Goal: Information Seeking & Learning: Learn about a topic

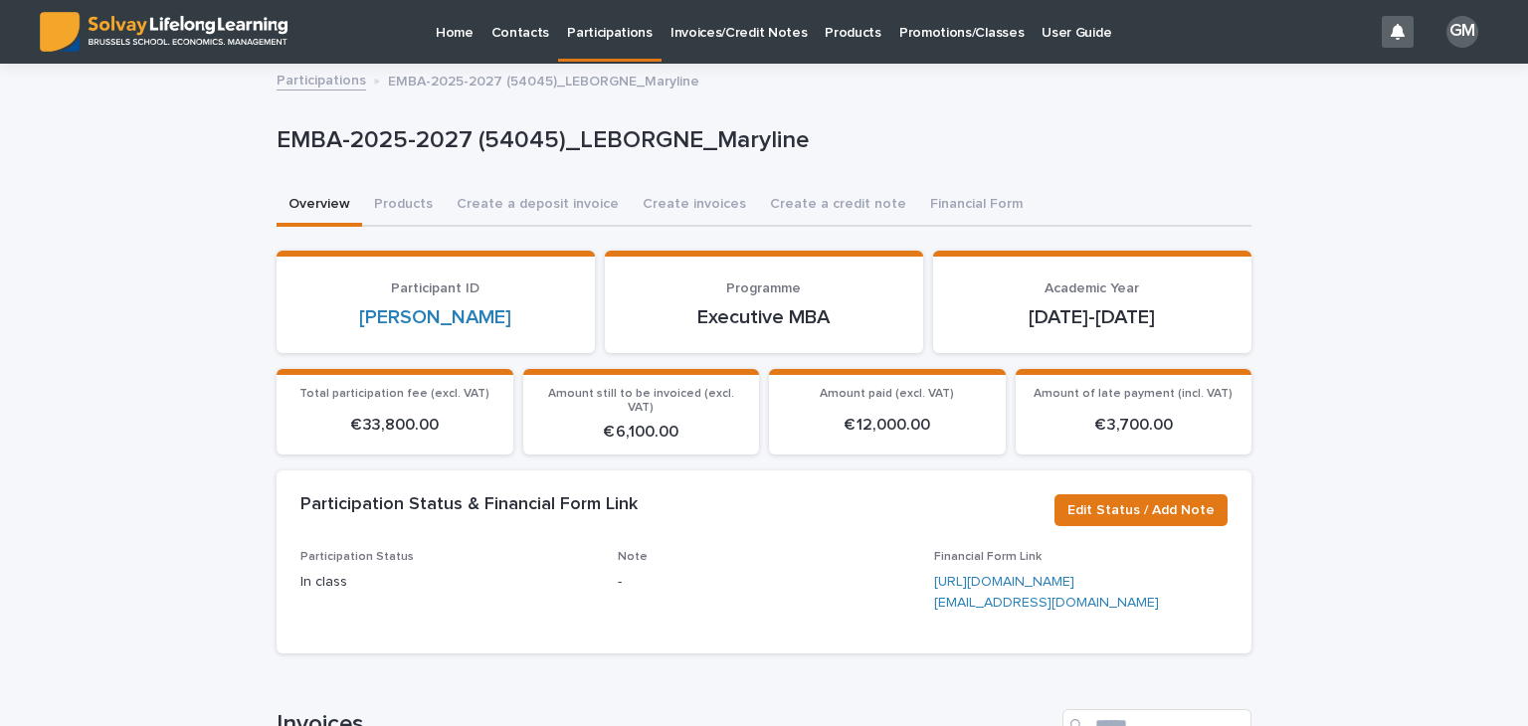
click at [712, 23] on p "Invoices/Credit Notes" at bounding box center [738, 21] width 137 height 42
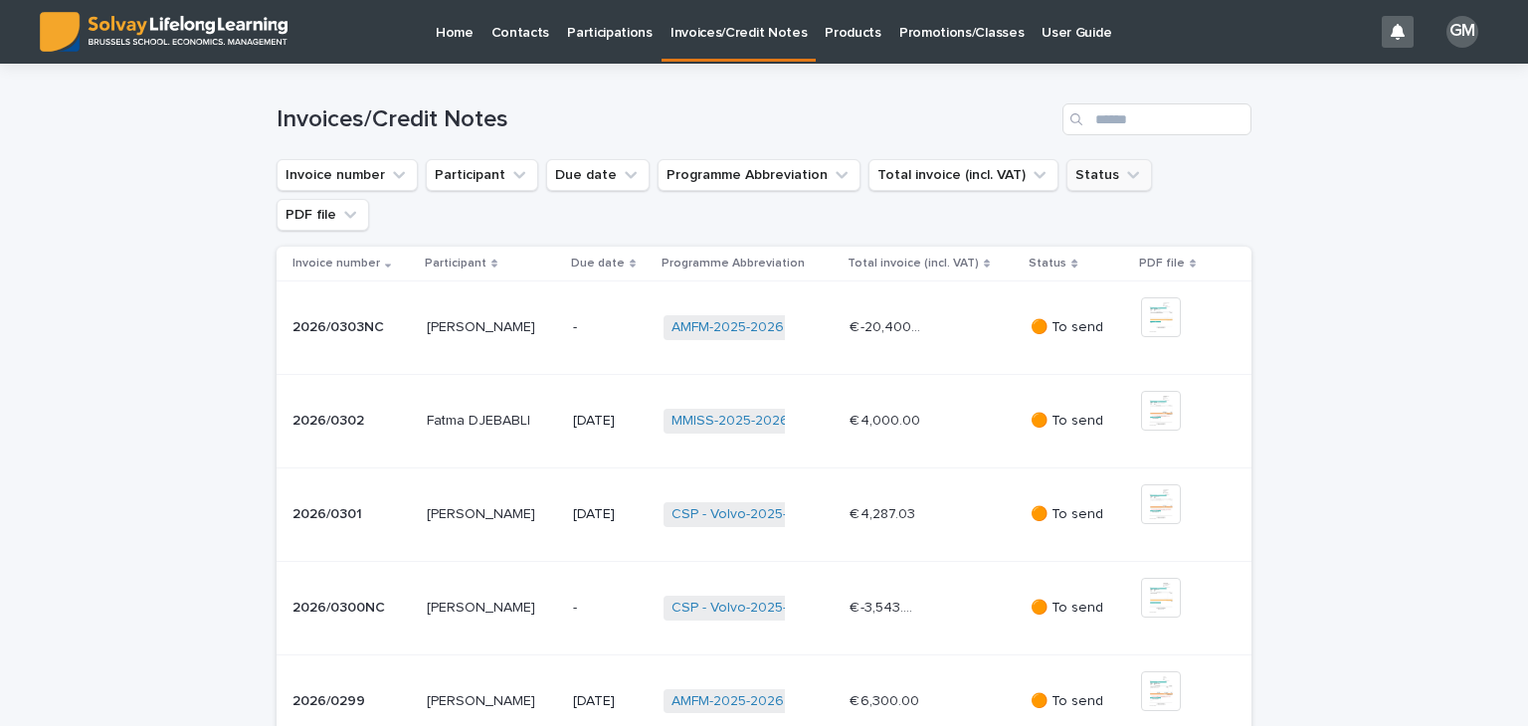
click at [1081, 182] on button "Status" at bounding box center [1109, 175] width 86 height 32
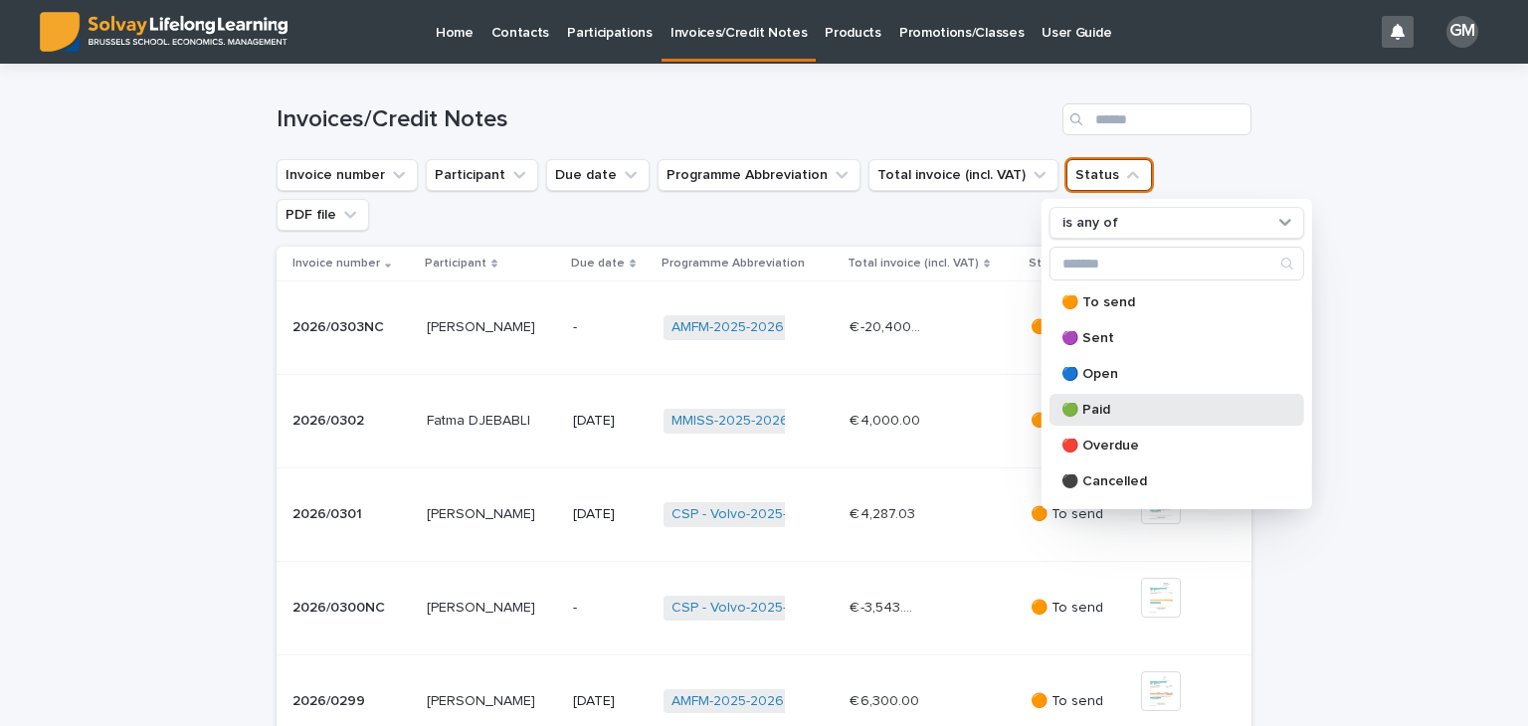
click at [1098, 406] on p "🟢 Paid" at bounding box center [1166, 410] width 211 height 14
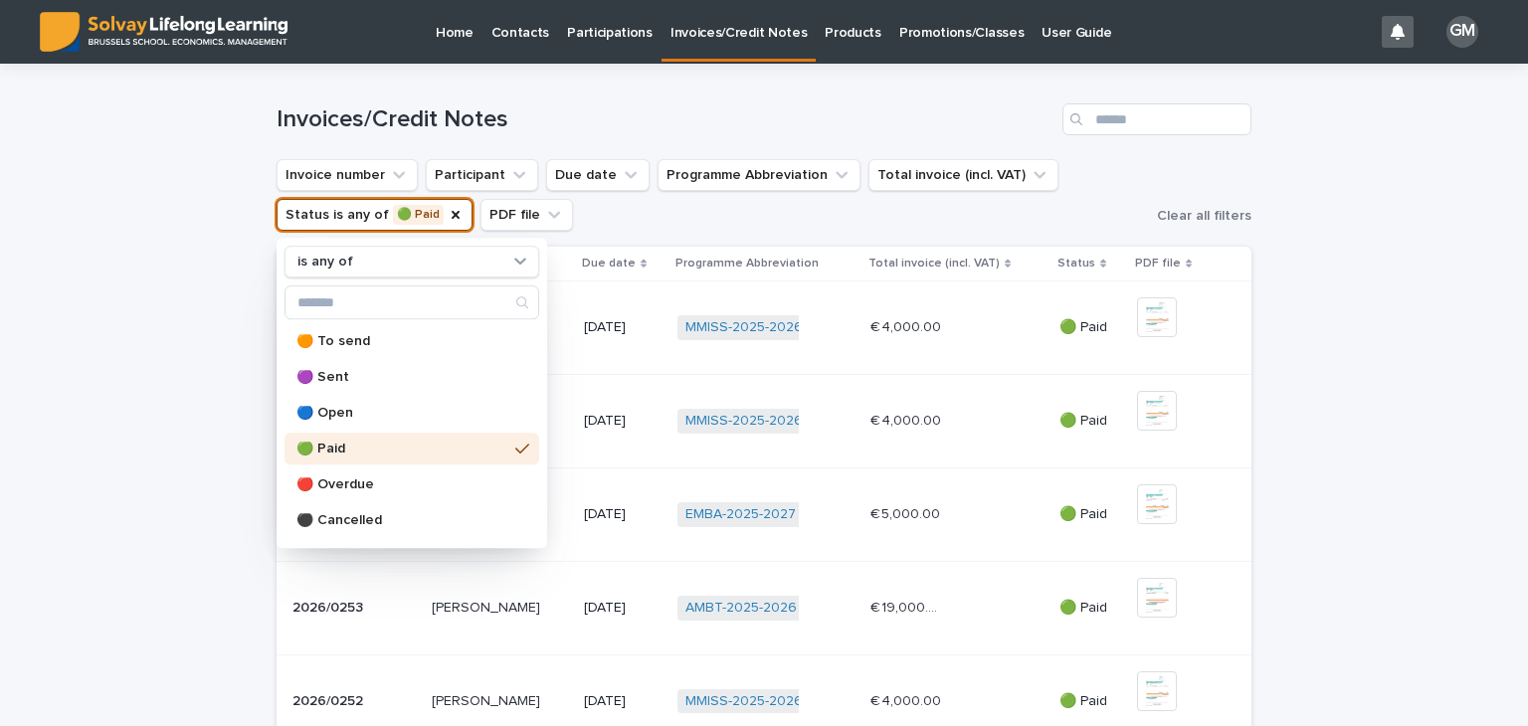
click at [1405, 369] on div "Loading... Saving… Loading... Saving… Invoices/Credit Notes Invoice number Part…" at bounding box center [764, 724] width 1528 height 1320
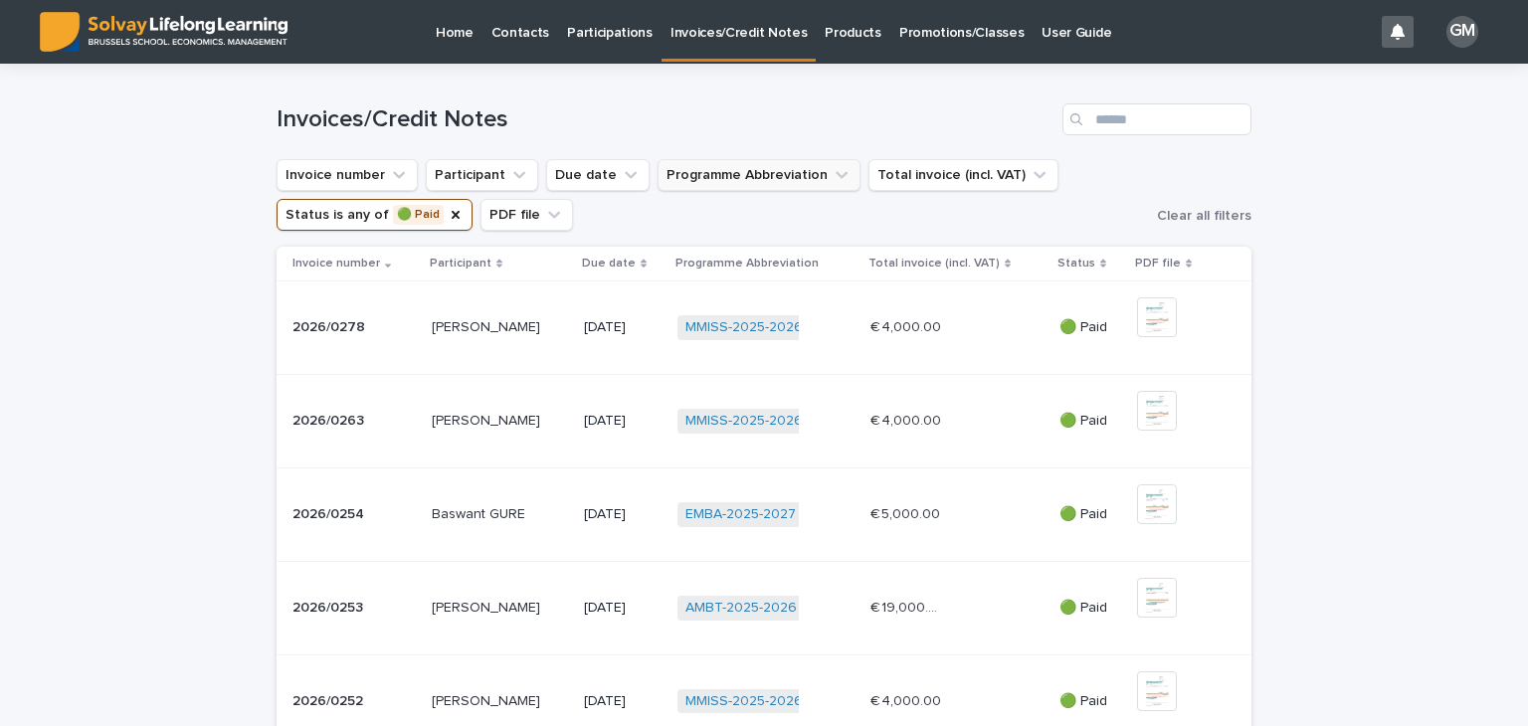
click at [792, 173] on button "Programme Abbreviation" at bounding box center [758, 175] width 203 height 32
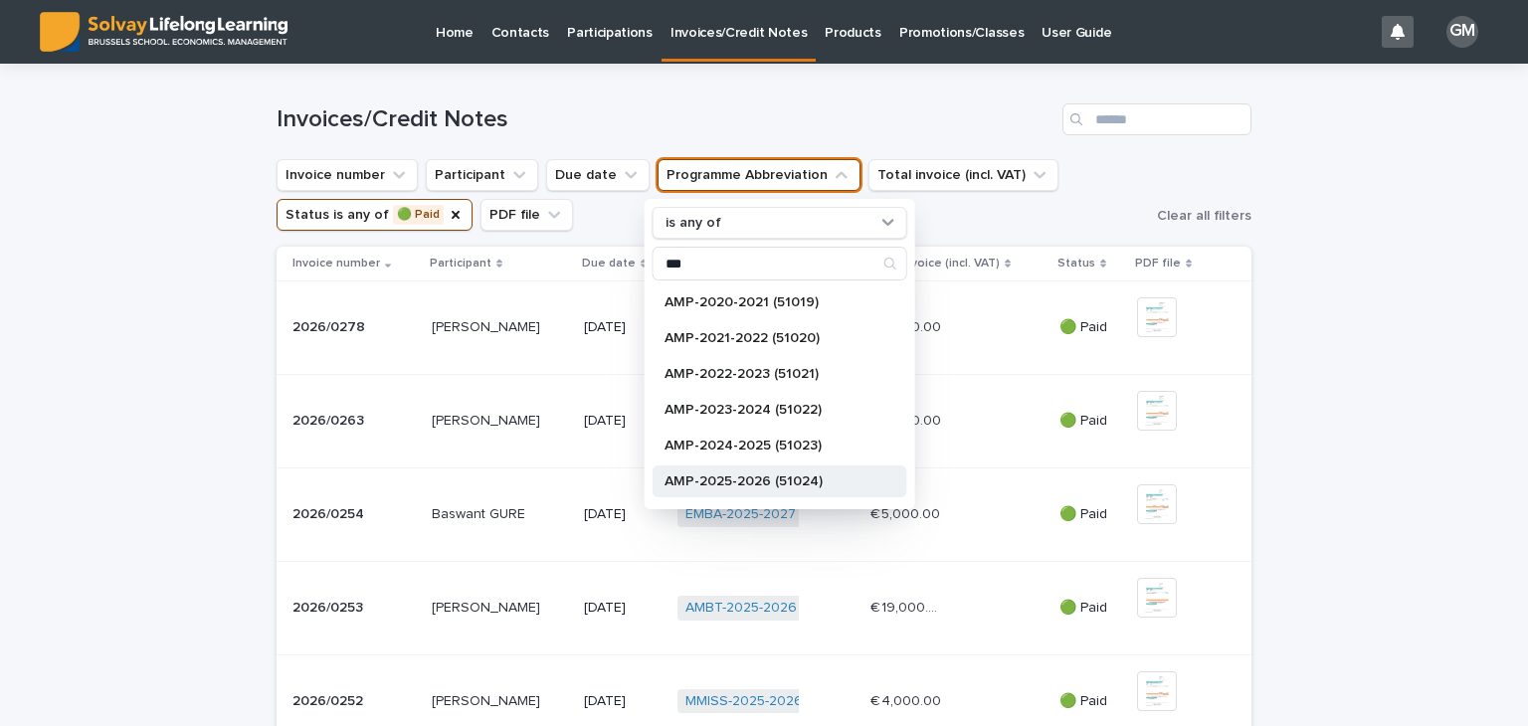
type input "***"
click at [708, 471] on div "AMP-2025-2026 (51024)" at bounding box center [779, 481] width 255 height 32
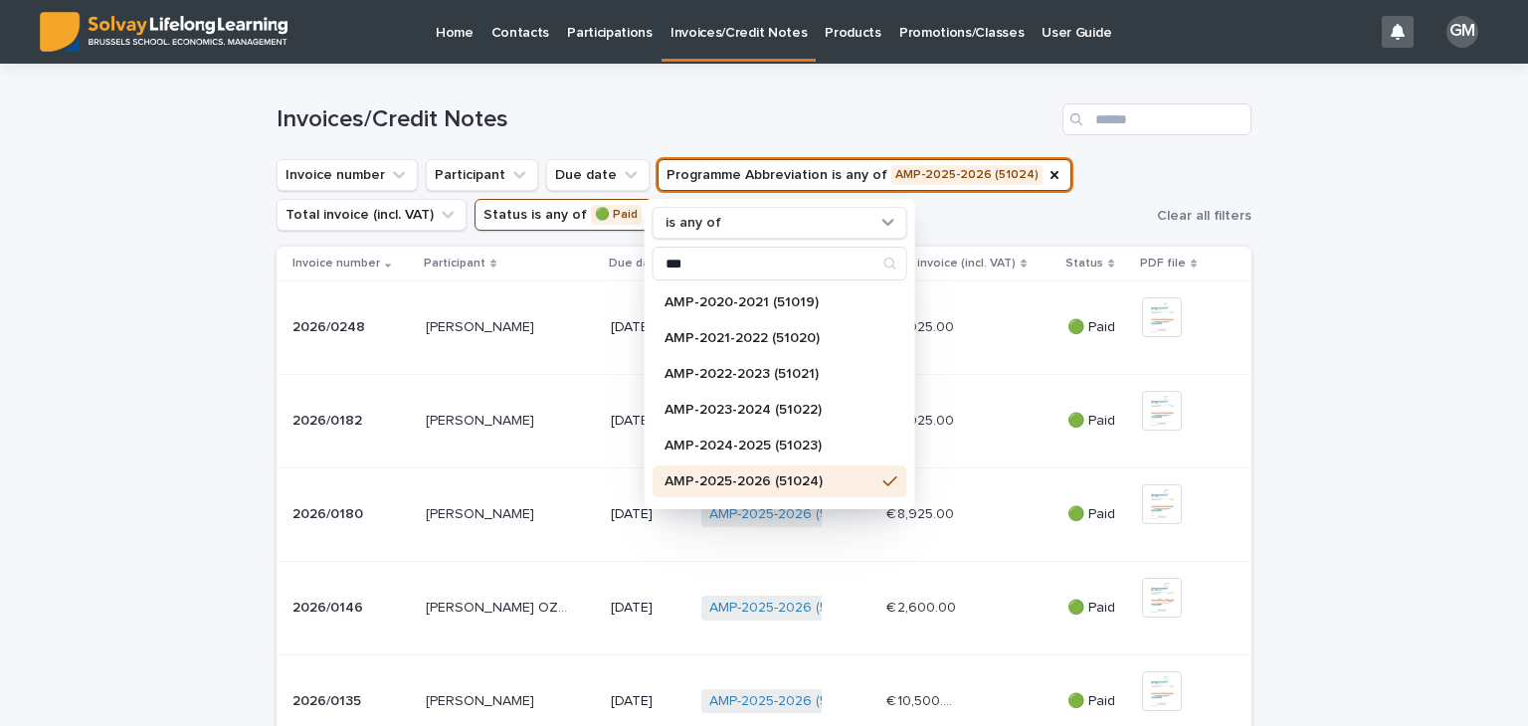
click at [1380, 286] on div "Loading... Saving… Loading... Saving… Invoices/Credit Notes Invoice number Part…" at bounding box center [764, 724] width 1528 height 1320
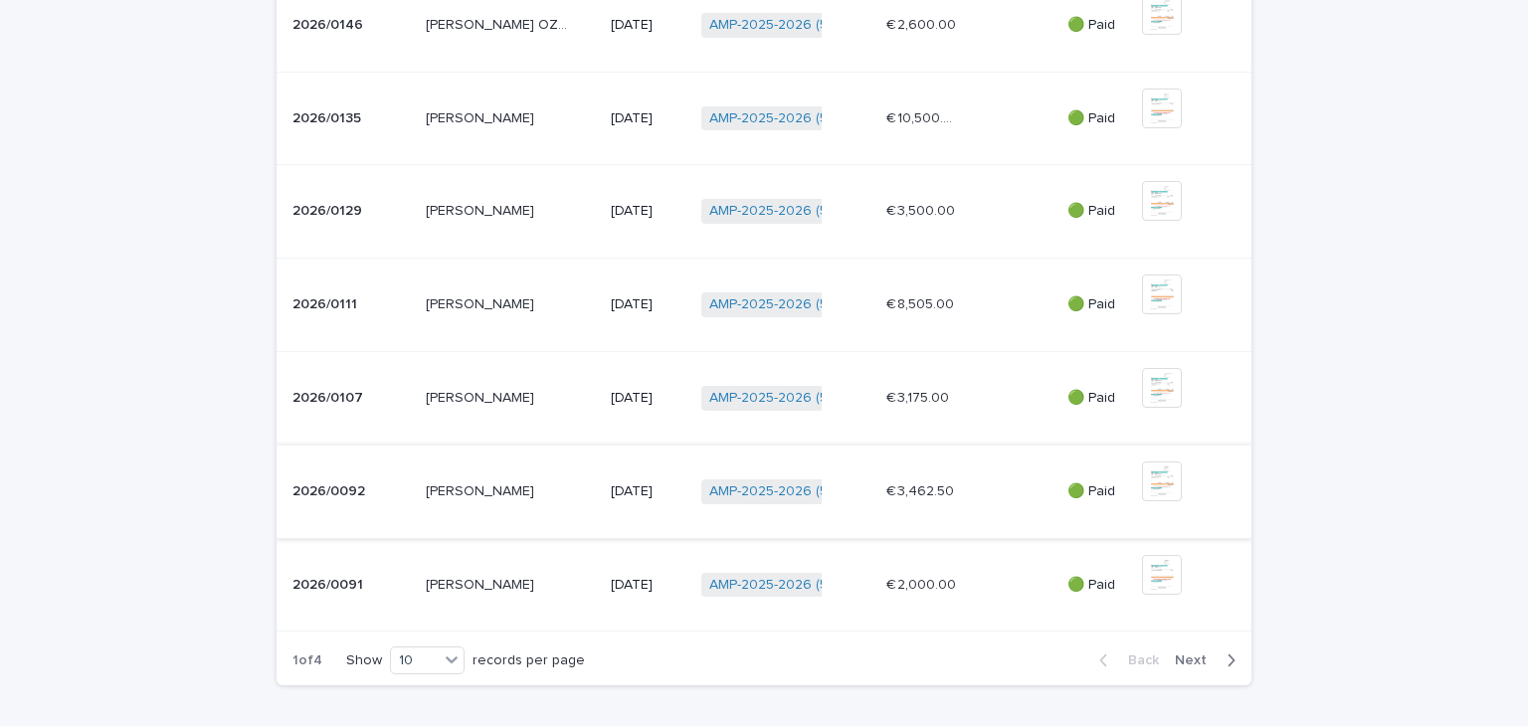
scroll to position [589, 0]
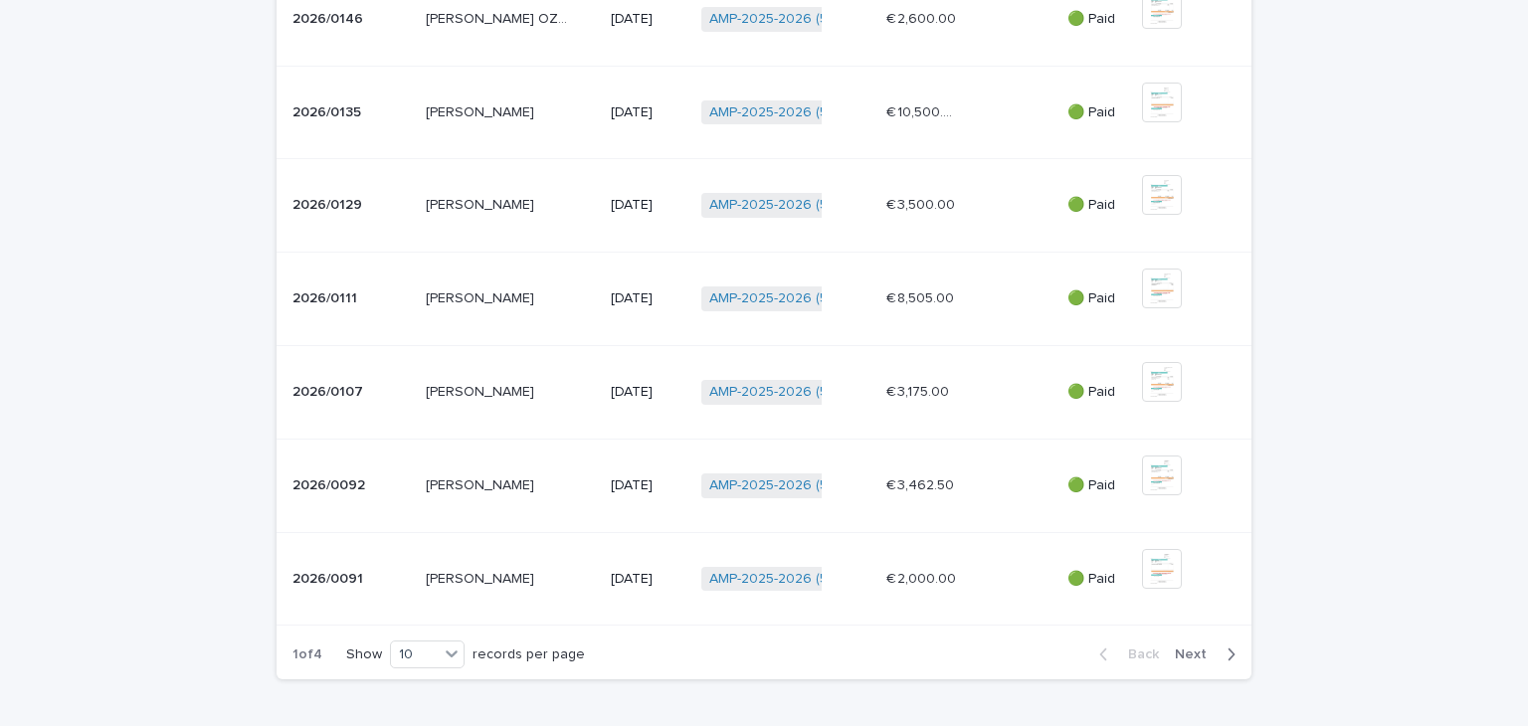
click at [1228, 656] on button "Next" at bounding box center [1209, 654] width 85 height 18
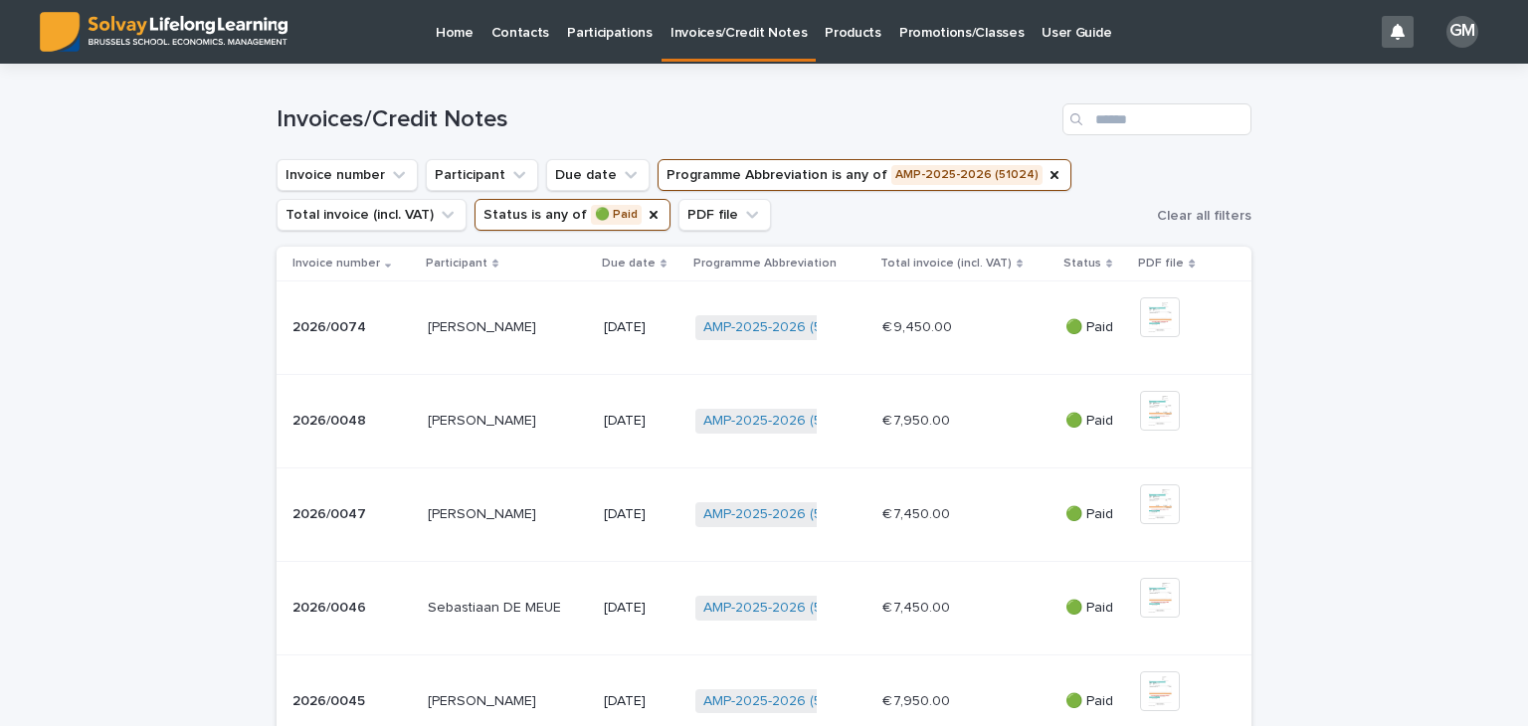
click at [937, 36] on p "Promotions/Classes" at bounding box center [961, 21] width 124 height 42
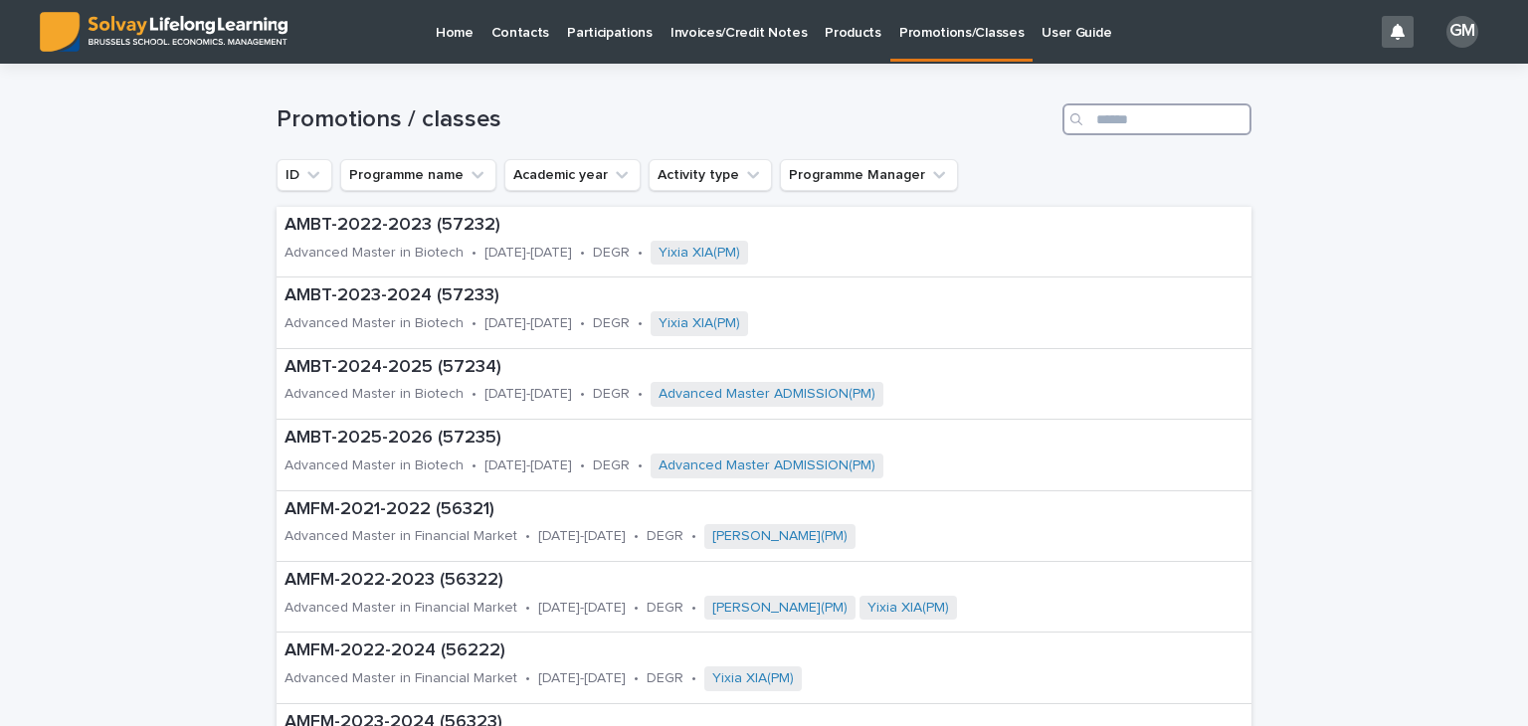
click at [1130, 115] on input "Search" at bounding box center [1156, 119] width 189 height 32
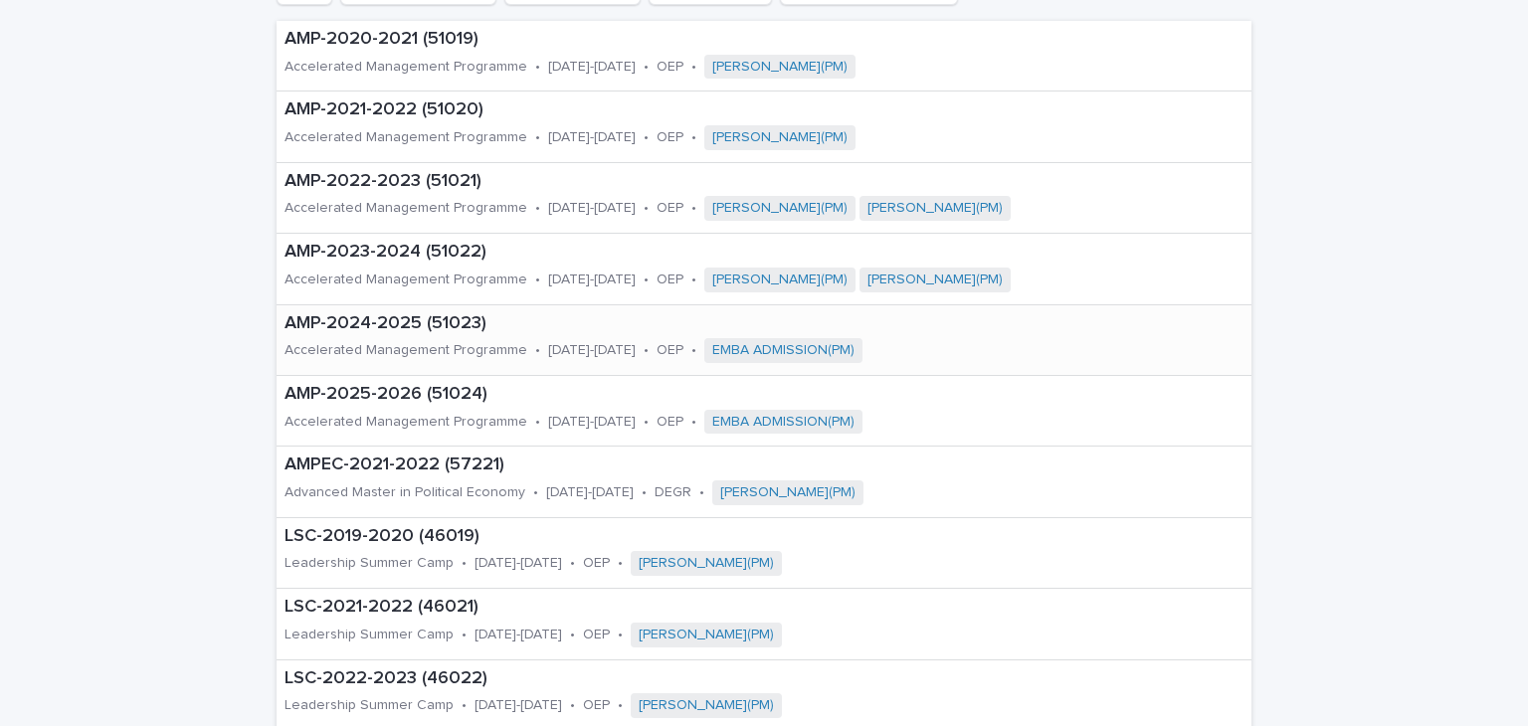
scroll to position [187, 0]
type input "***"
click at [355, 405] on div "AMP-2025-2026 (51024) Accelerated Management Programme • [DATE]-[DATE] • OEP • …" at bounding box center [676, 410] width 801 height 70
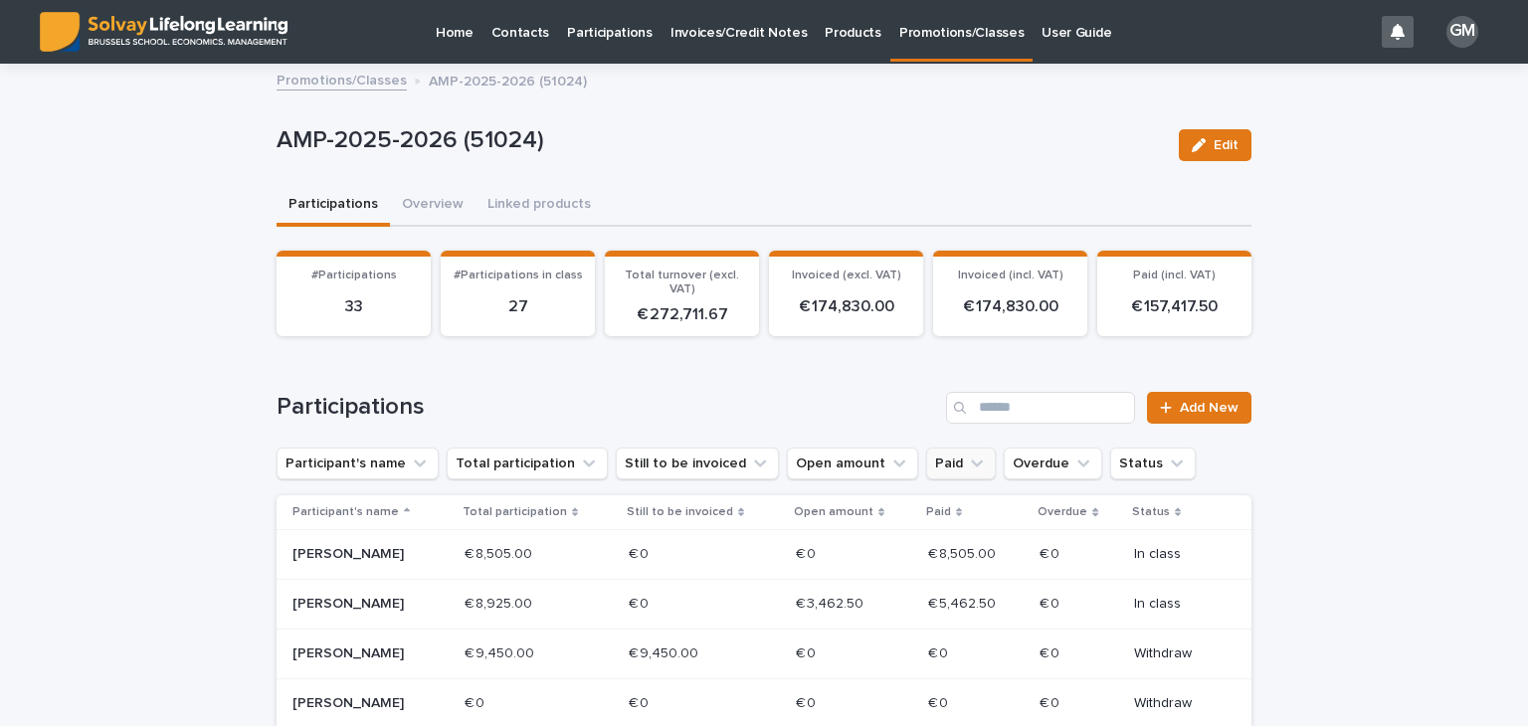
click at [967, 460] on icon "Paid" at bounding box center [977, 463] width 20 height 20
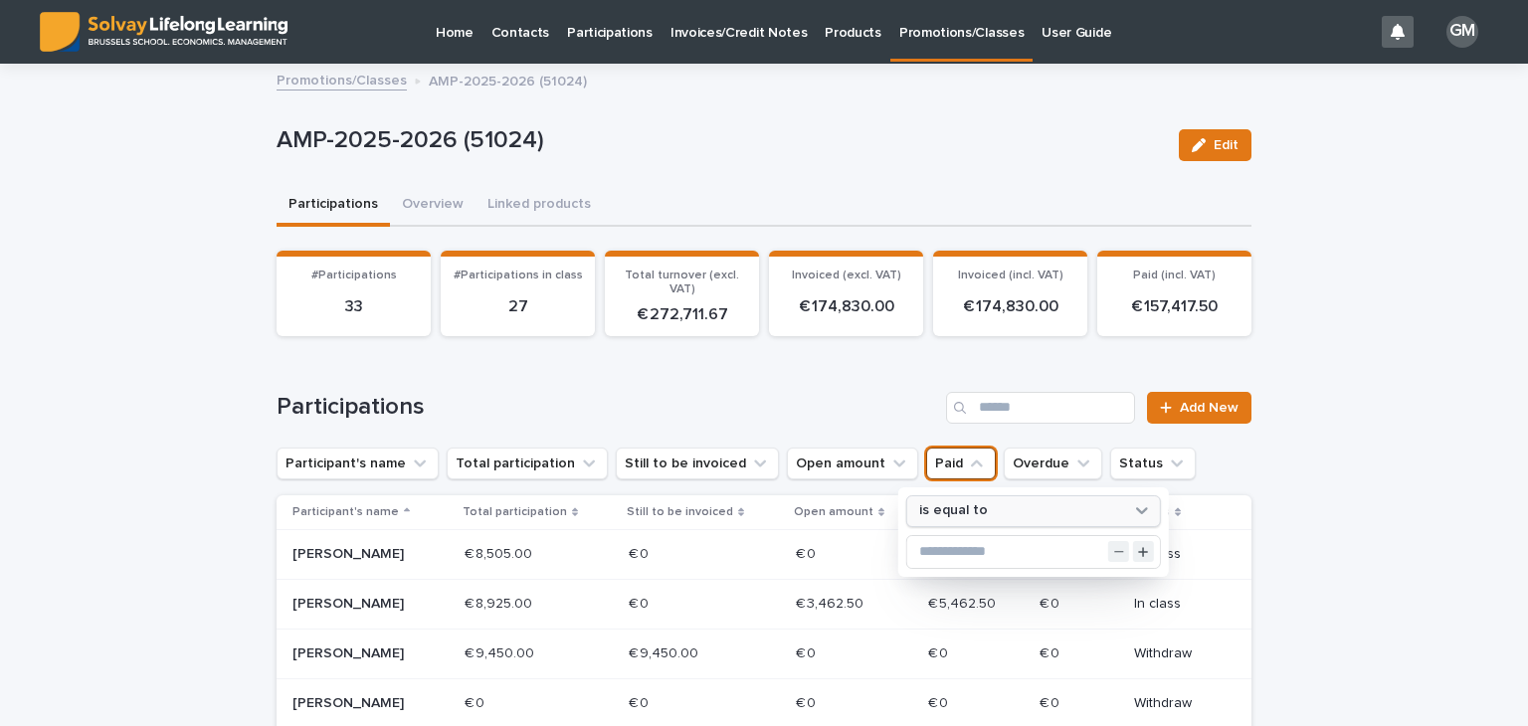
click at [969, 510] on p "is equal to" at bounding box center [953, 510] width 69 height 17
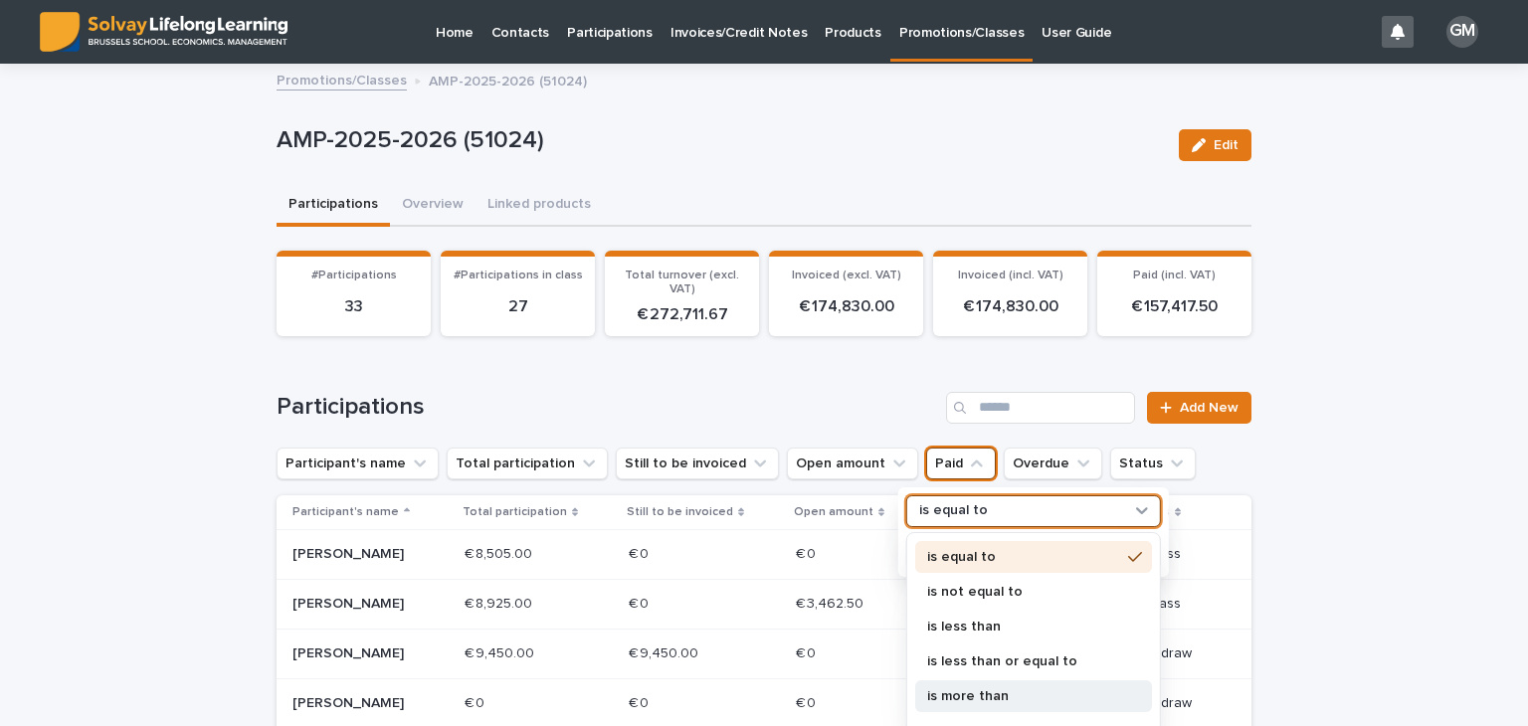
click at [943, 700] on p "is more than" at bounding box center [1023, 696] width 193 height 14
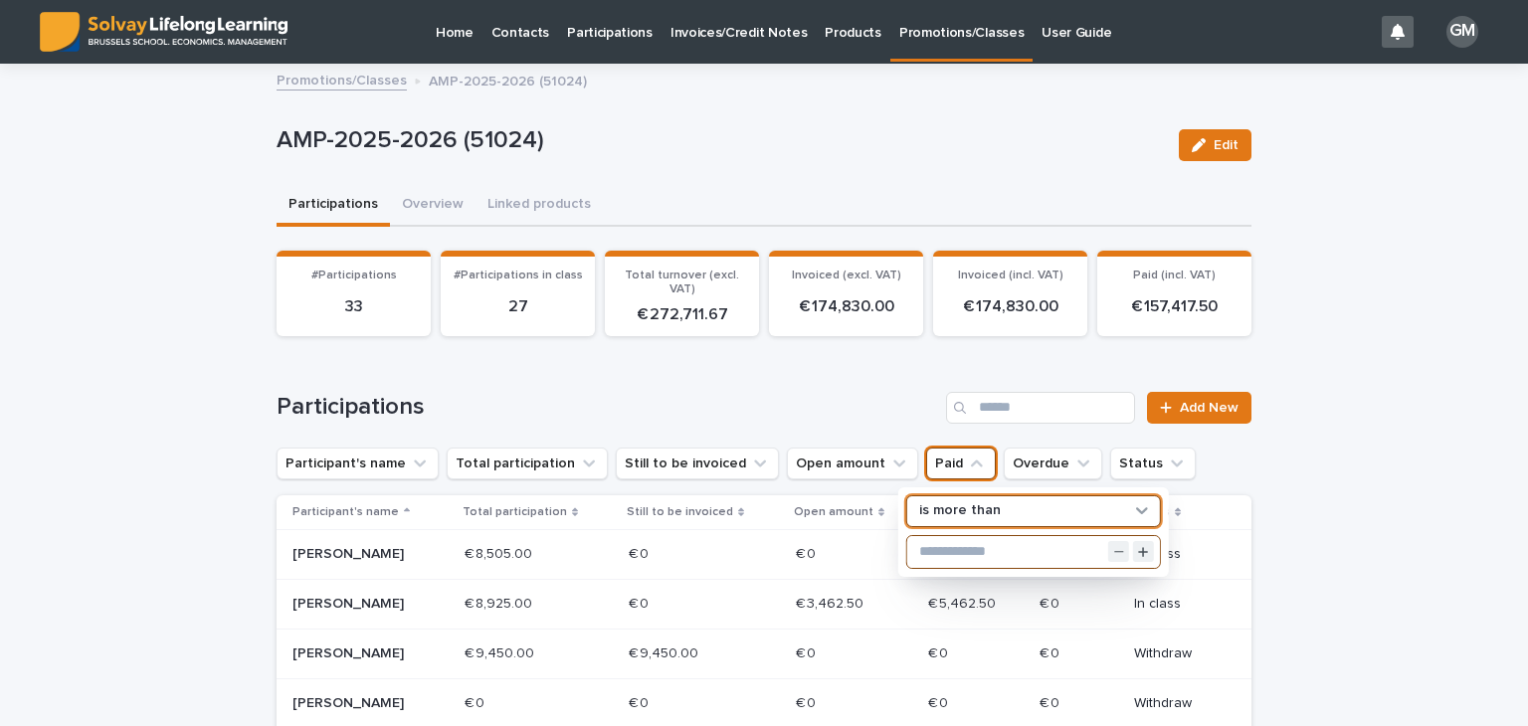
click at [952, 547] on input "text" at bounding box center [1033, 552] width 253 height 32
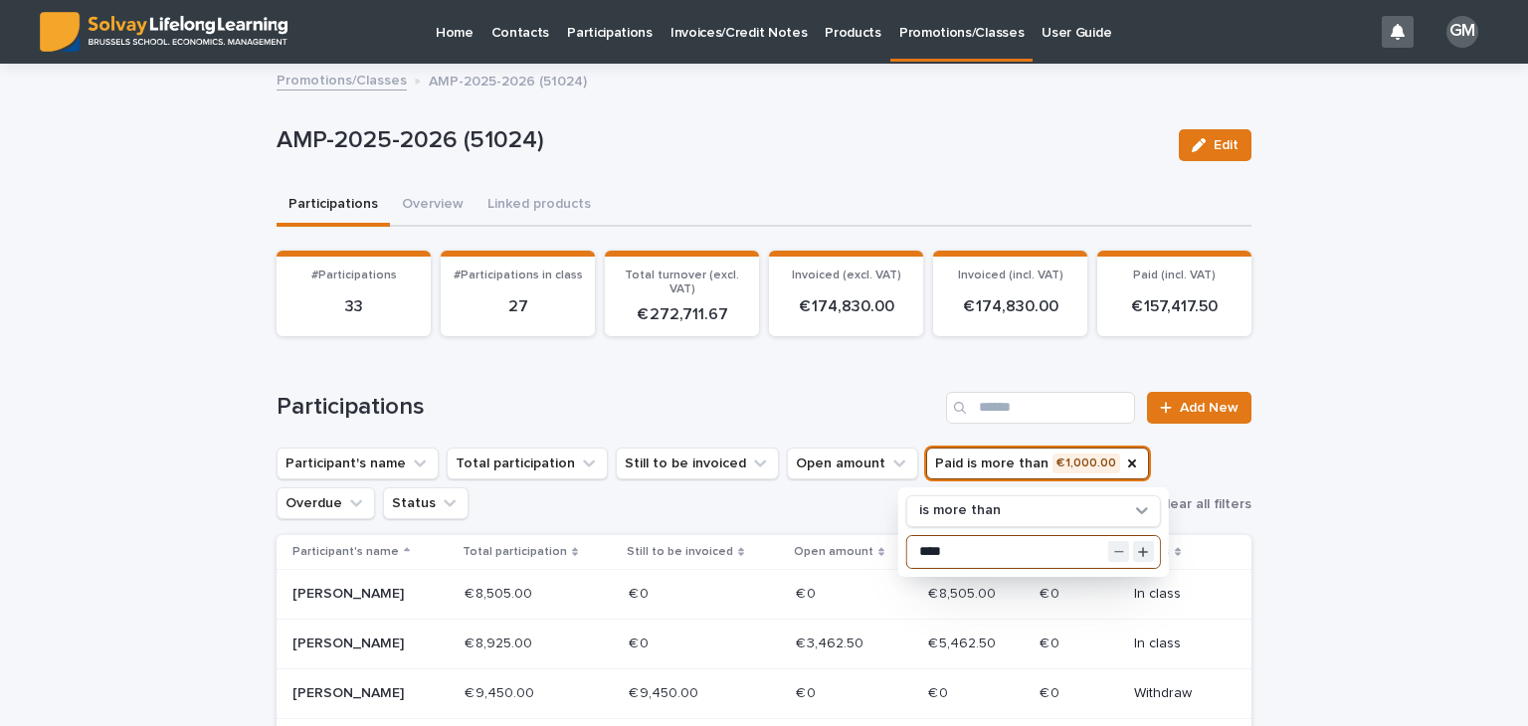
type input "****"
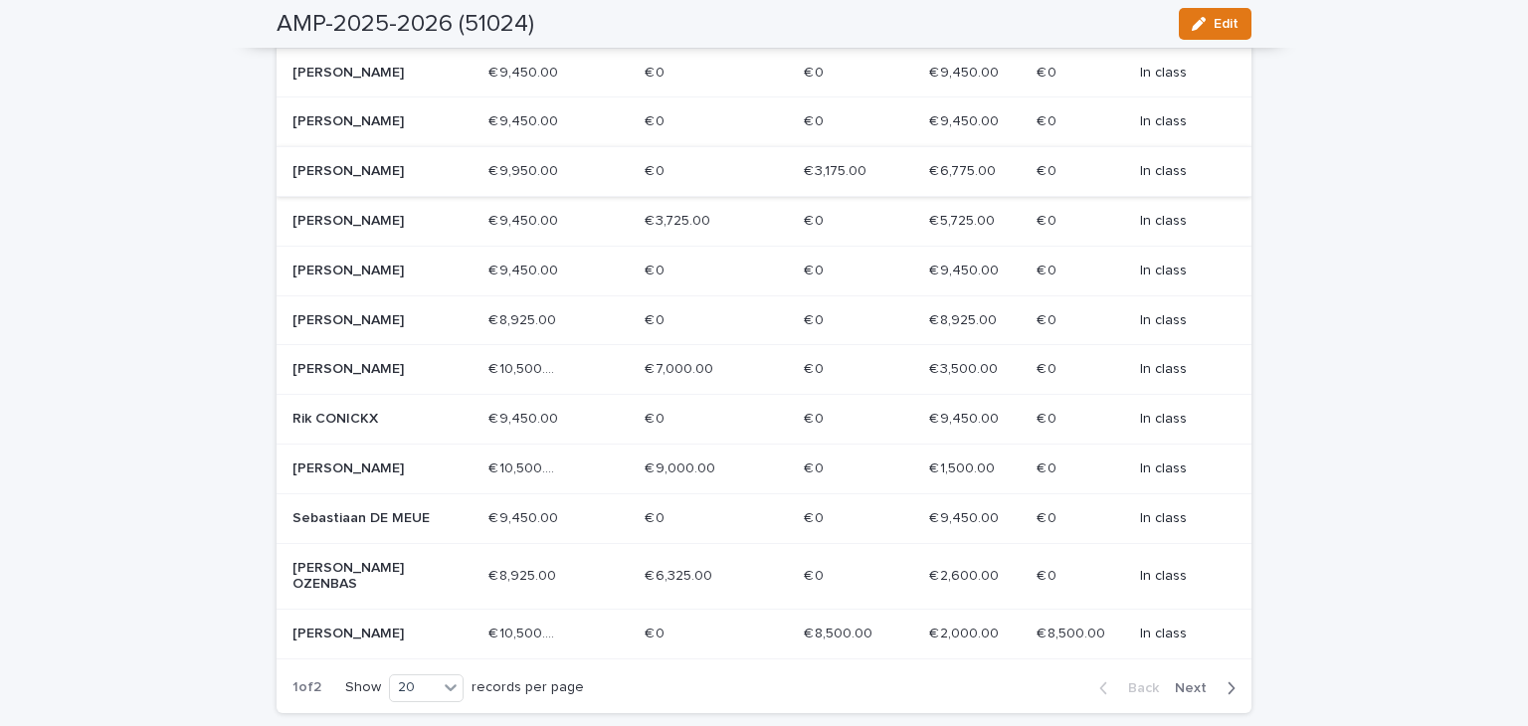
scroll to position [919, 0]
click at [1185, 680] on span "Next" at bounding box center [1197, 687] width 44 height 14
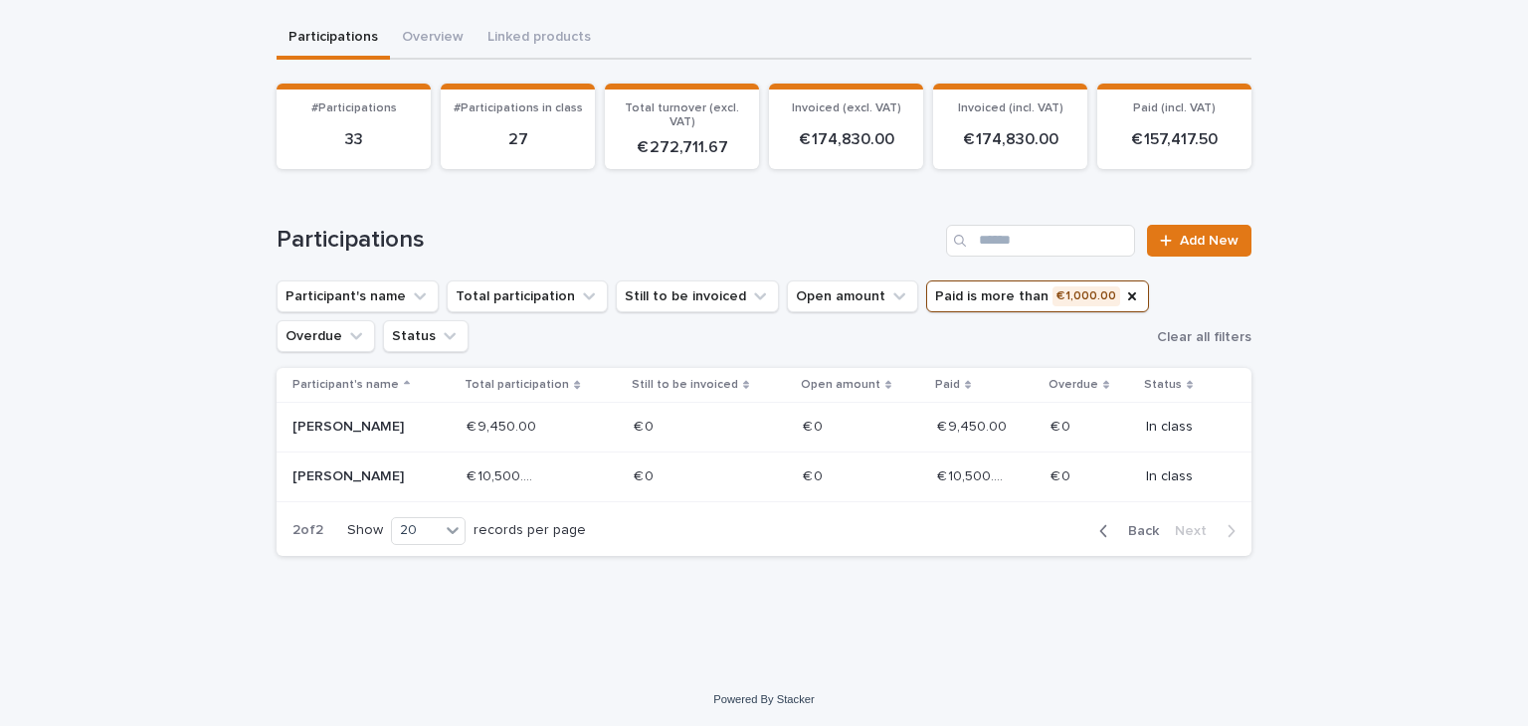
scroll to position [0, 0]
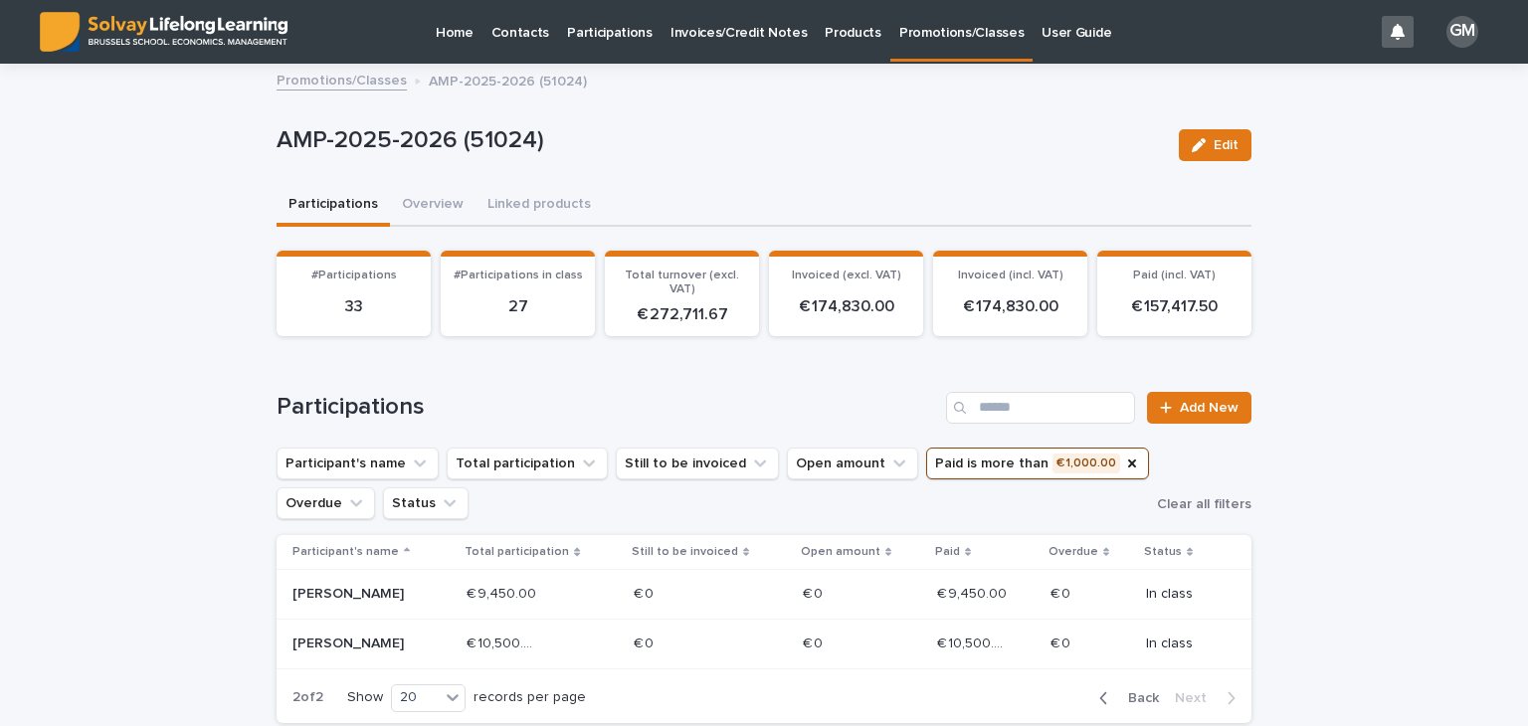
click at [943, 42] on link "Promotions/Classes" at bounding box center [961, 29] width 142 height 59
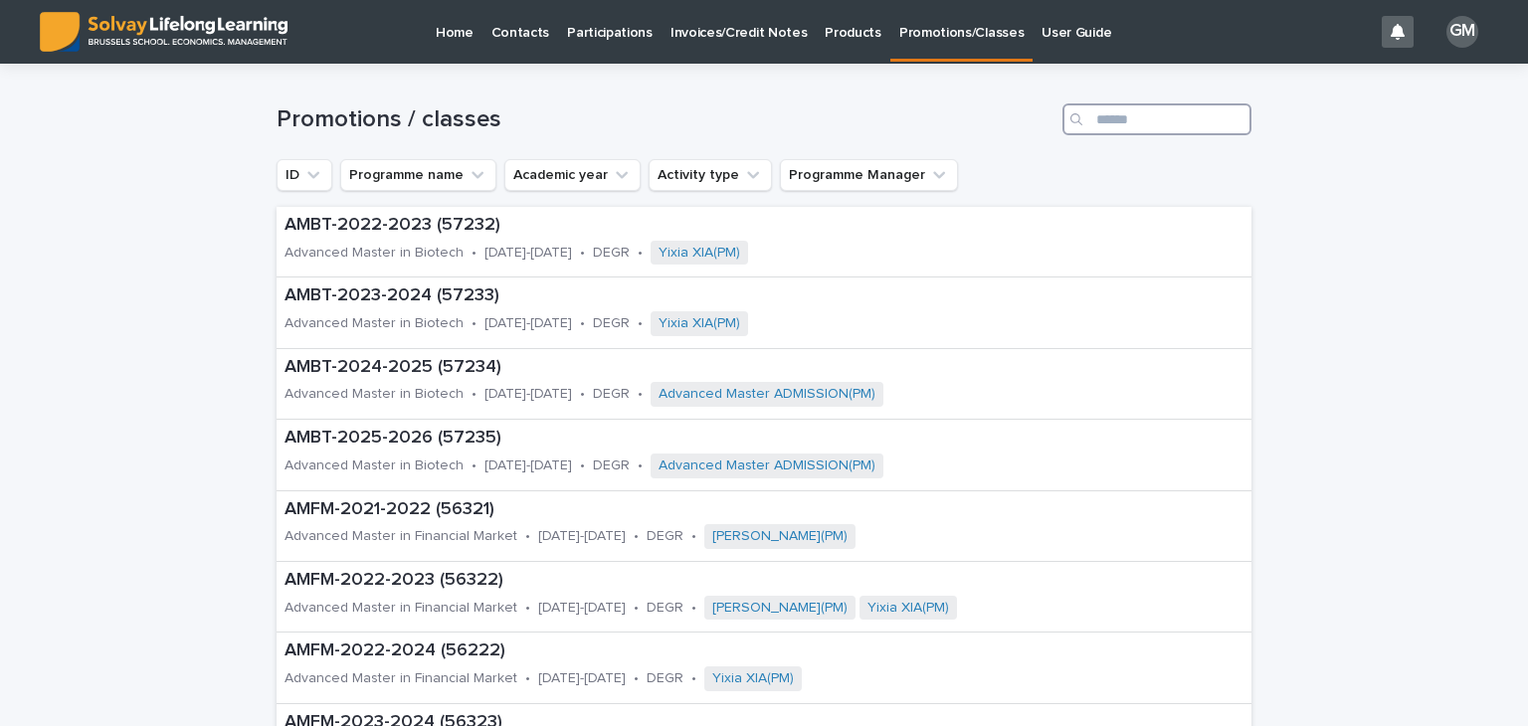
click at [1105, 111] on input "Search" at bounding box center [1156, 119] width 189 height 32
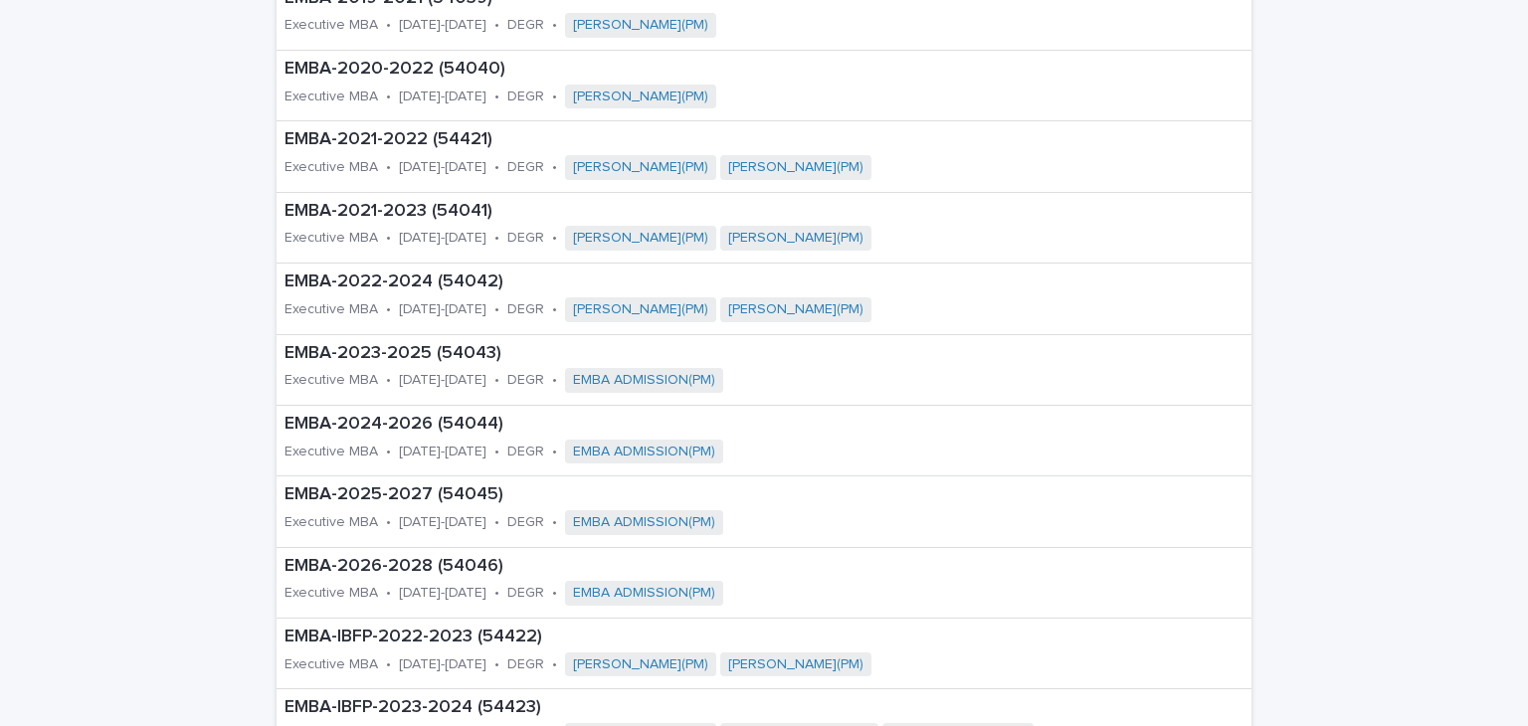
scroll to position [516, 0]
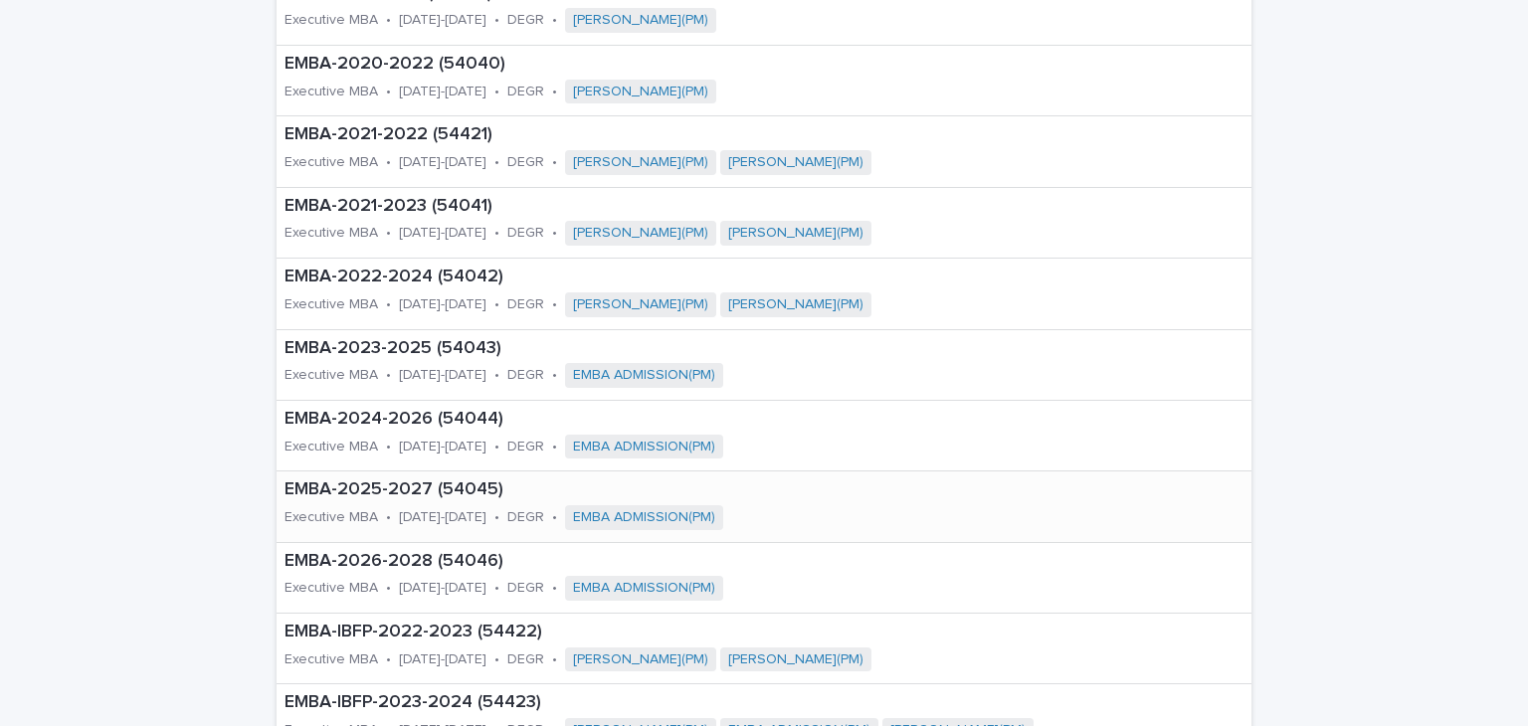
type input "****"
click at [434, 498] on div "EMBA-2025-2027 (54045) Executive MBA • [DATE]-[DATE] • DEGR • EMBA ADMISSION(PM)" at bounding box center [614, 506] width 677 height 70
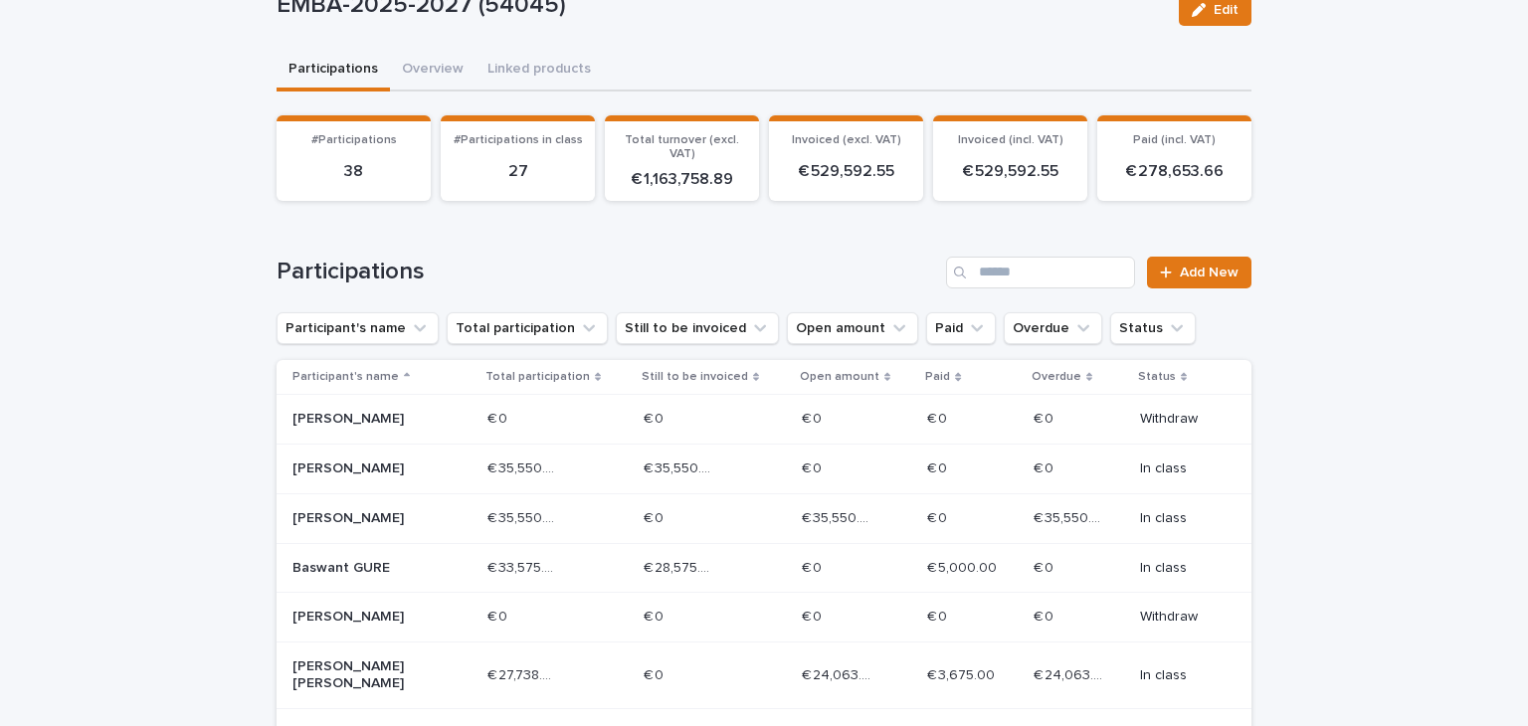
scroll to position [135, 0]
click at [971, 324] on icon "Paid" at bounding box center [977, 327] width 12 height 7
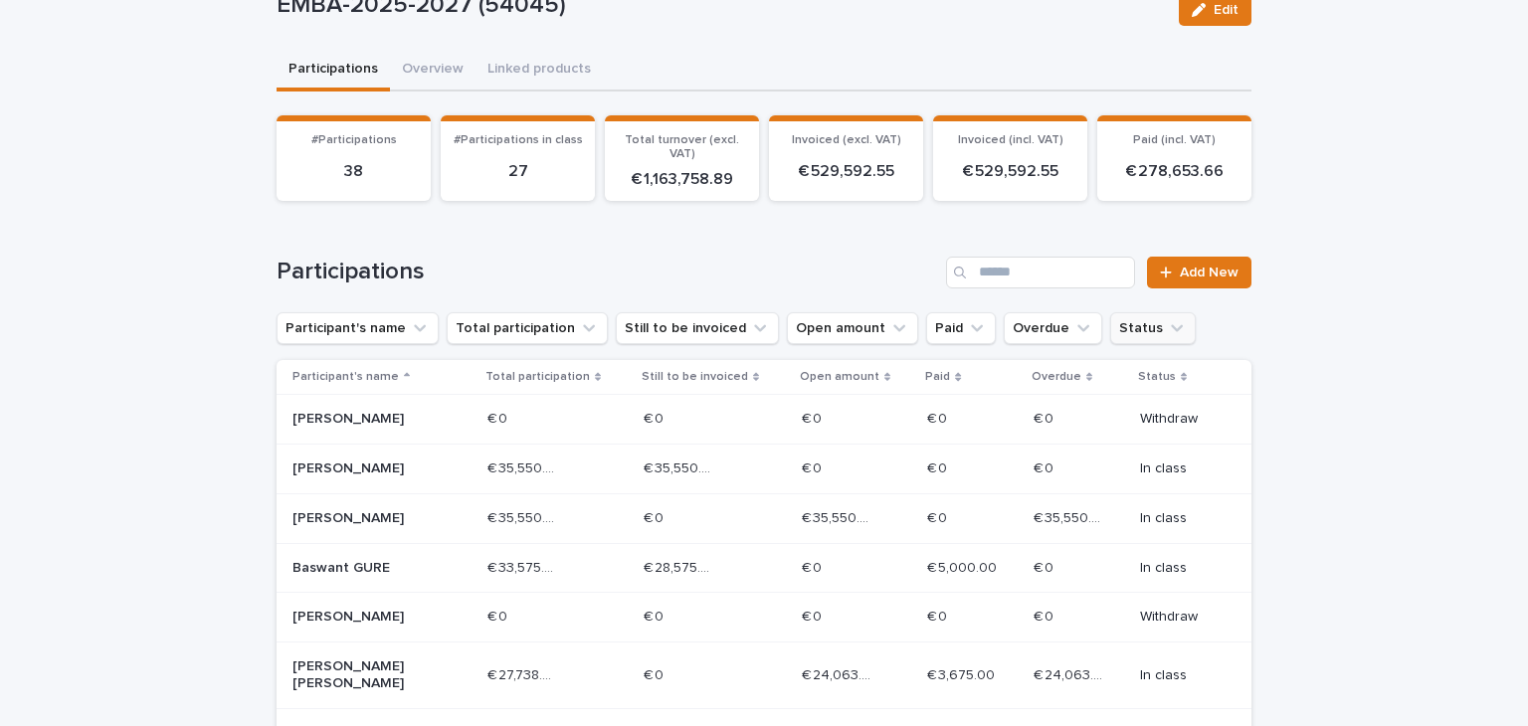
click at [1171, 325] on icon "Status" at bounding box center [1177, 327] width 12 height 7
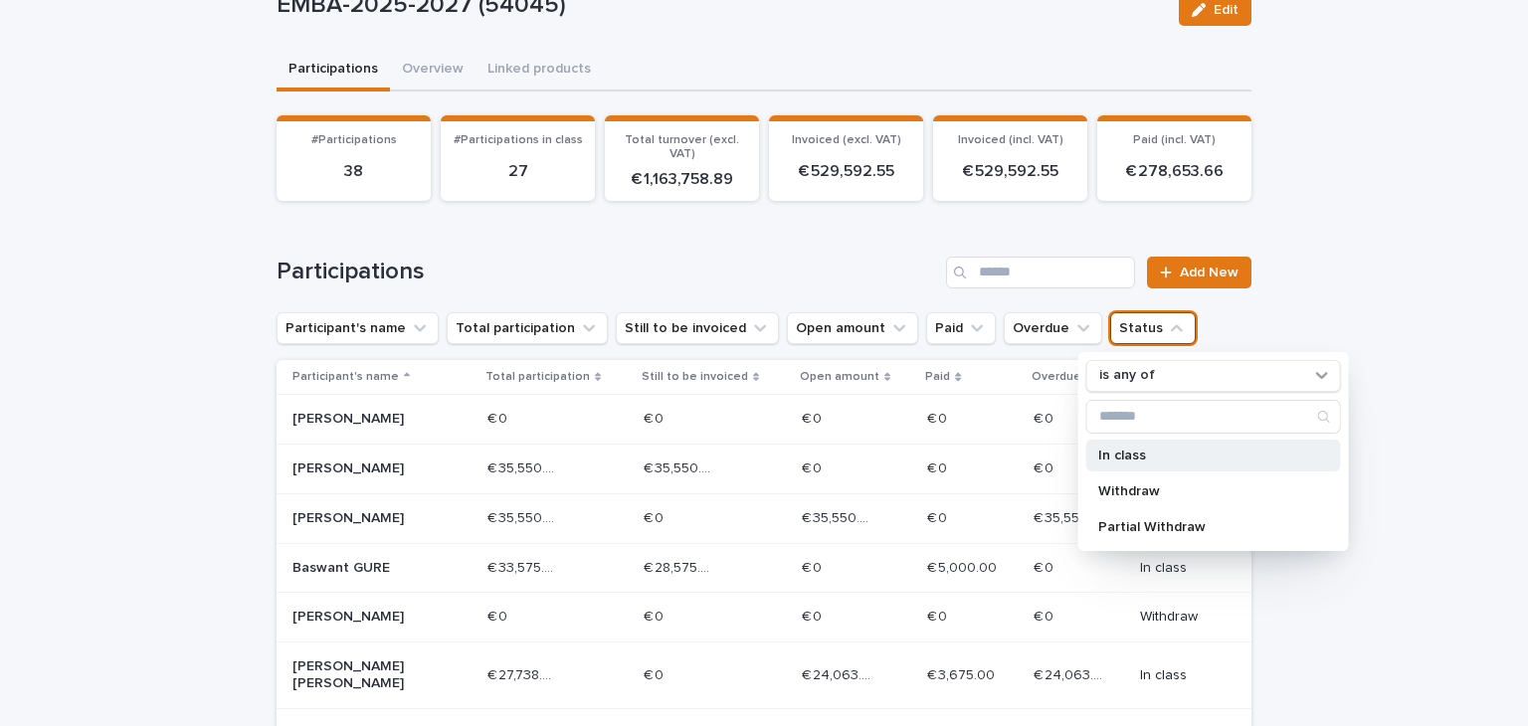
click at [1134, 454] on p "In class" at bounding box center [1203, 456] width 211 height 14
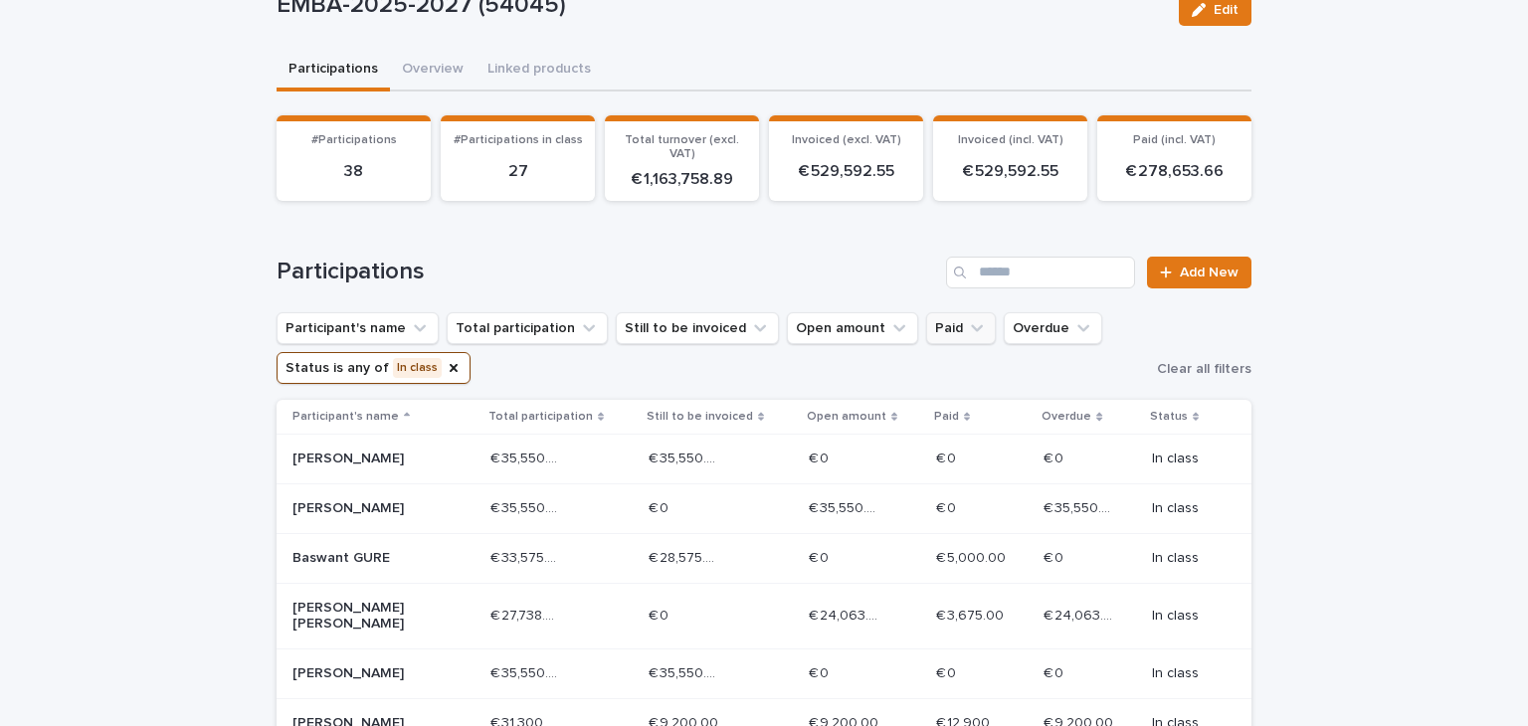
click at [967, 328] on icon "Paid" at bounding box center [977, 328] width 20 height 20
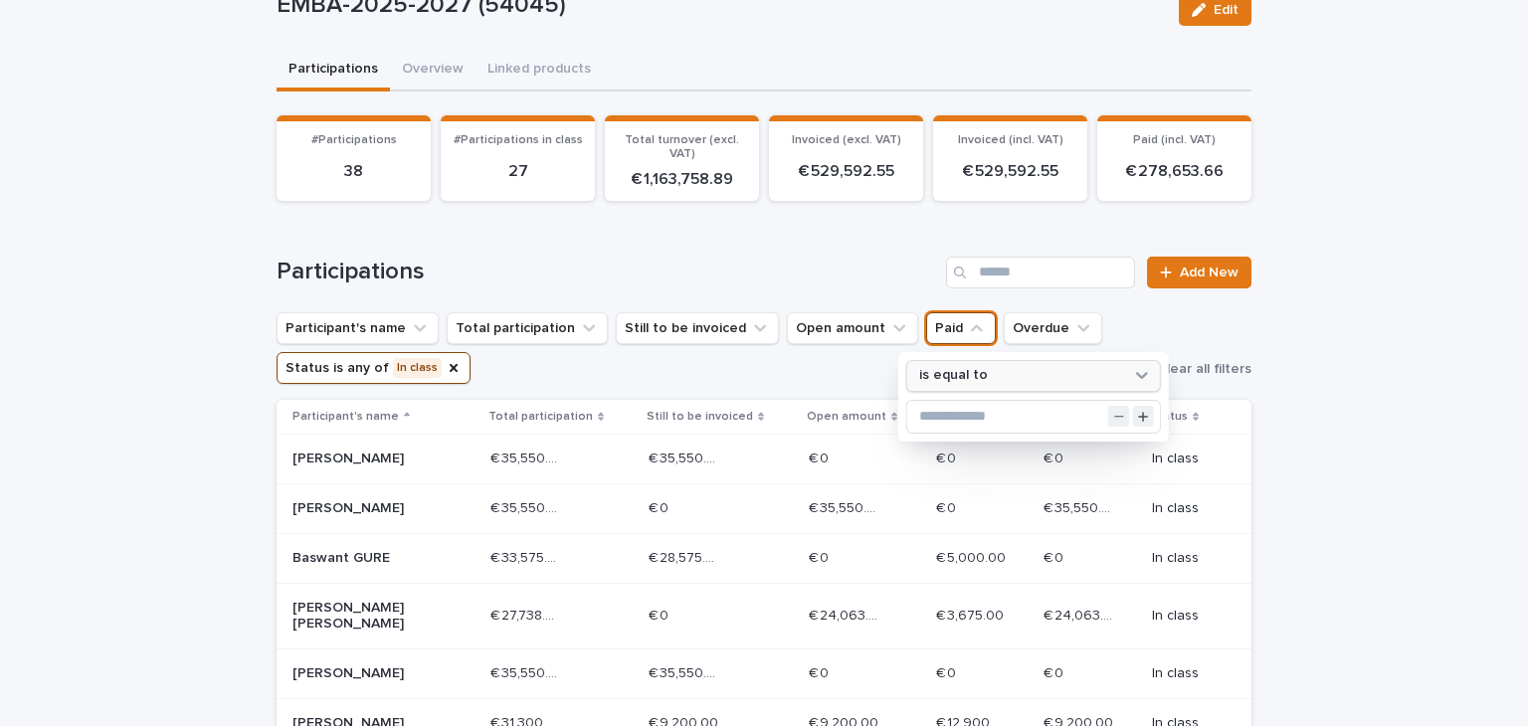
click at [983, 370] on div "is equal to" at bounding box center [1021, 375] width 220 height 21
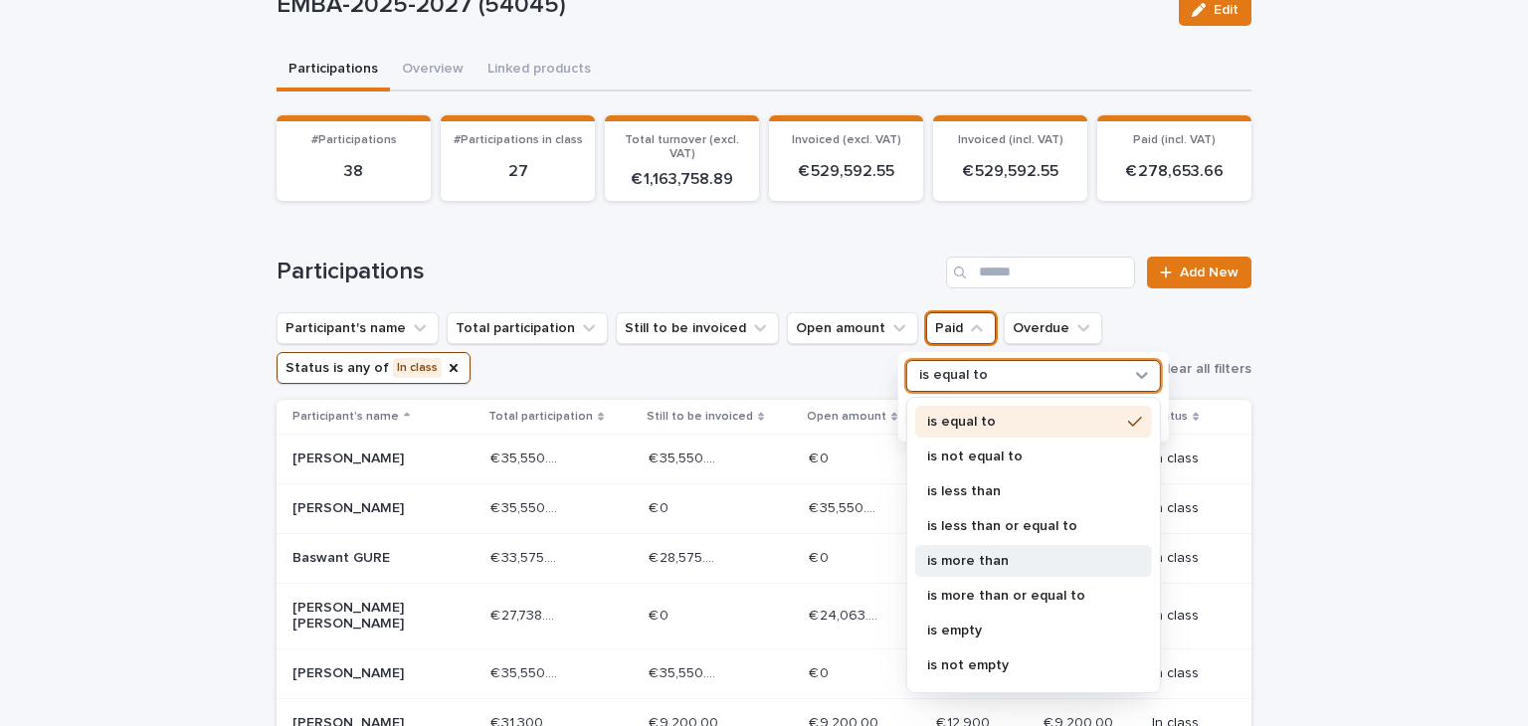
click at [966, 545] on div "is more than" at bounding box center [1033, 561] width 237 height 32
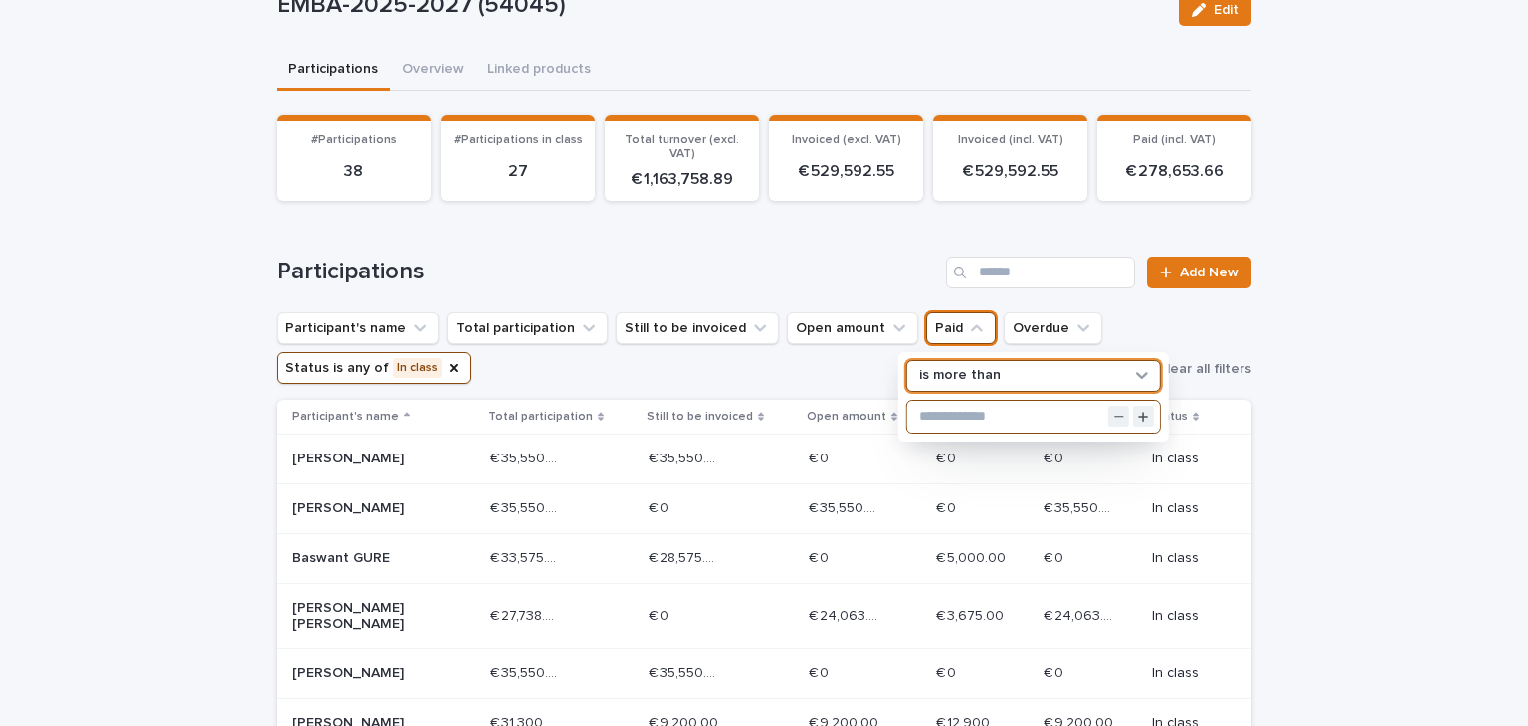
click at [932, 417] on input "text" at bounding box center [1033, 417] width 253 height 32
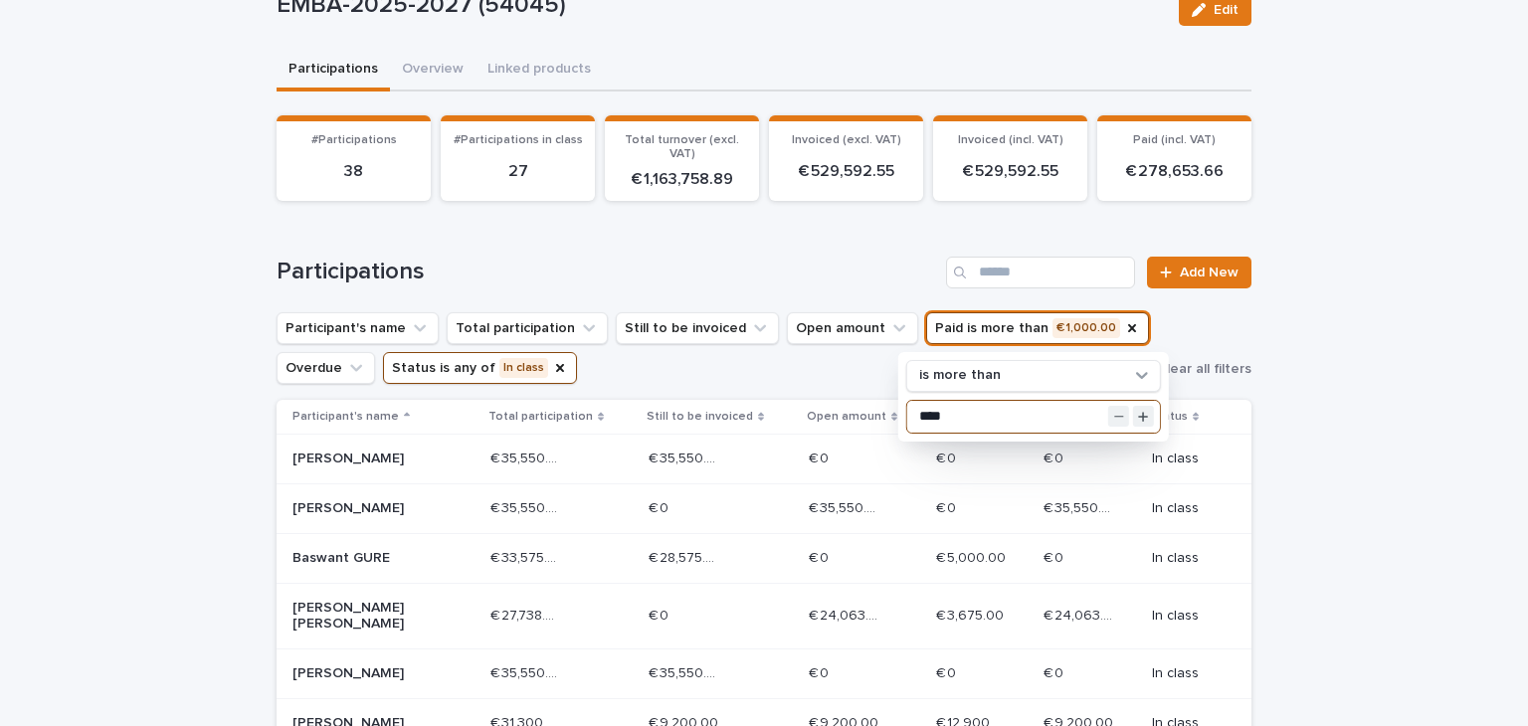
type input "****"
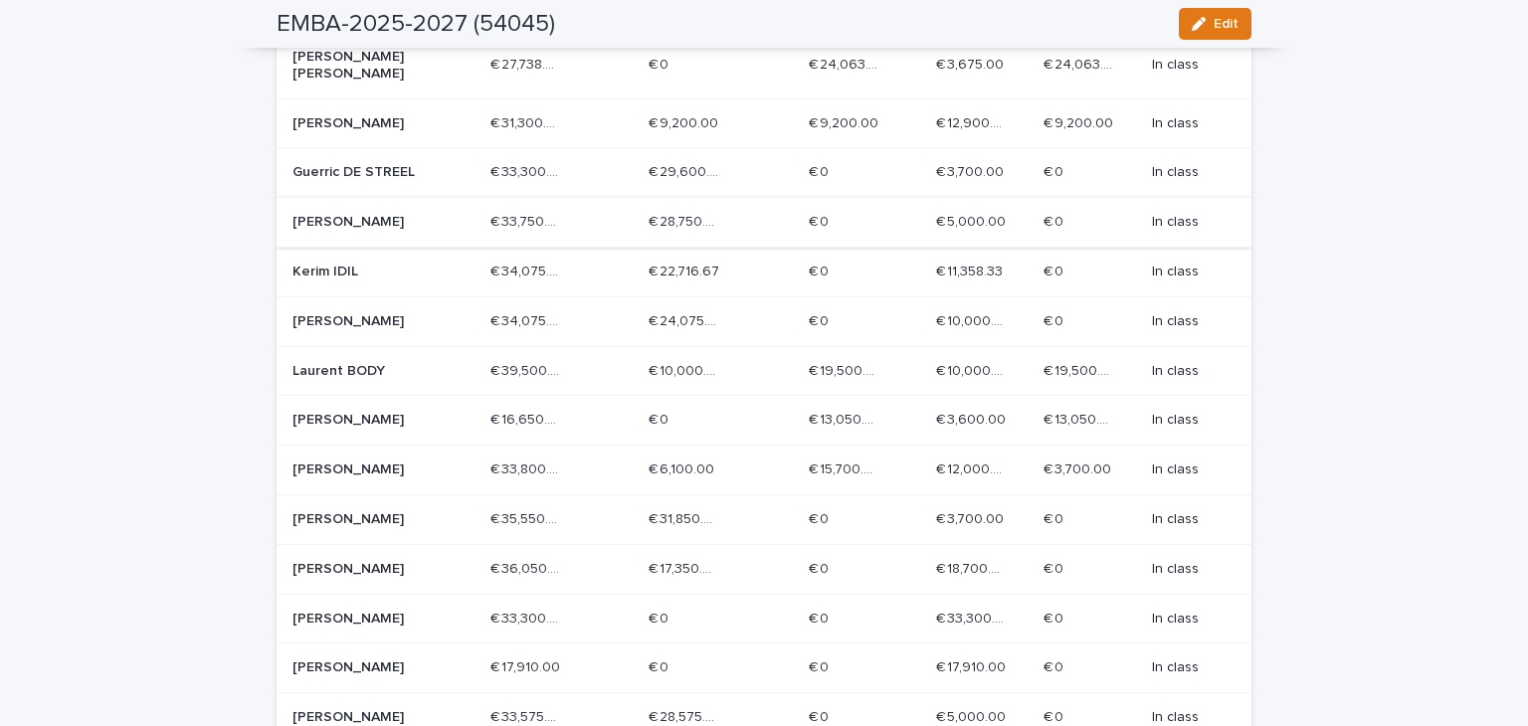
scroll to position [576, 0]
